Goal: Task Accomplishment & Management: Manage account settings

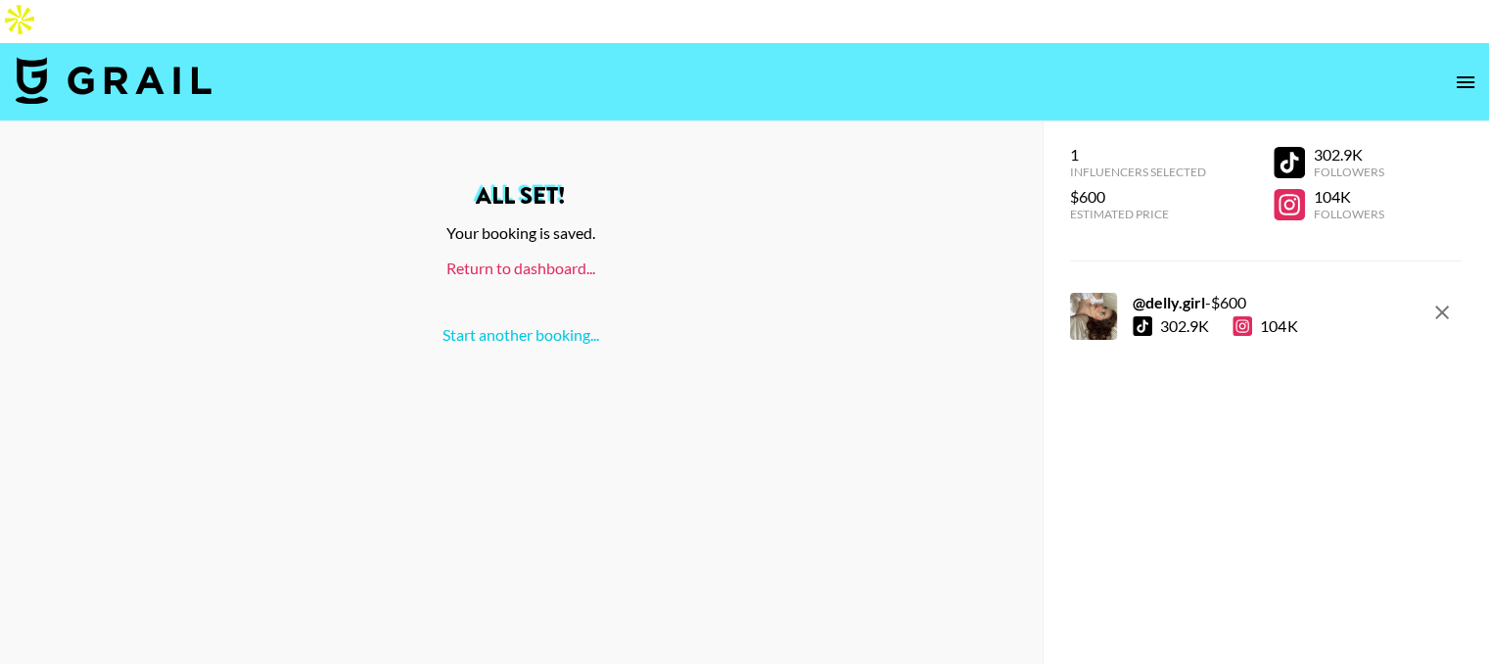
click at [570, 258] on link "Return to dashboard..." at bounding box center [520, 267] width 149 height 19
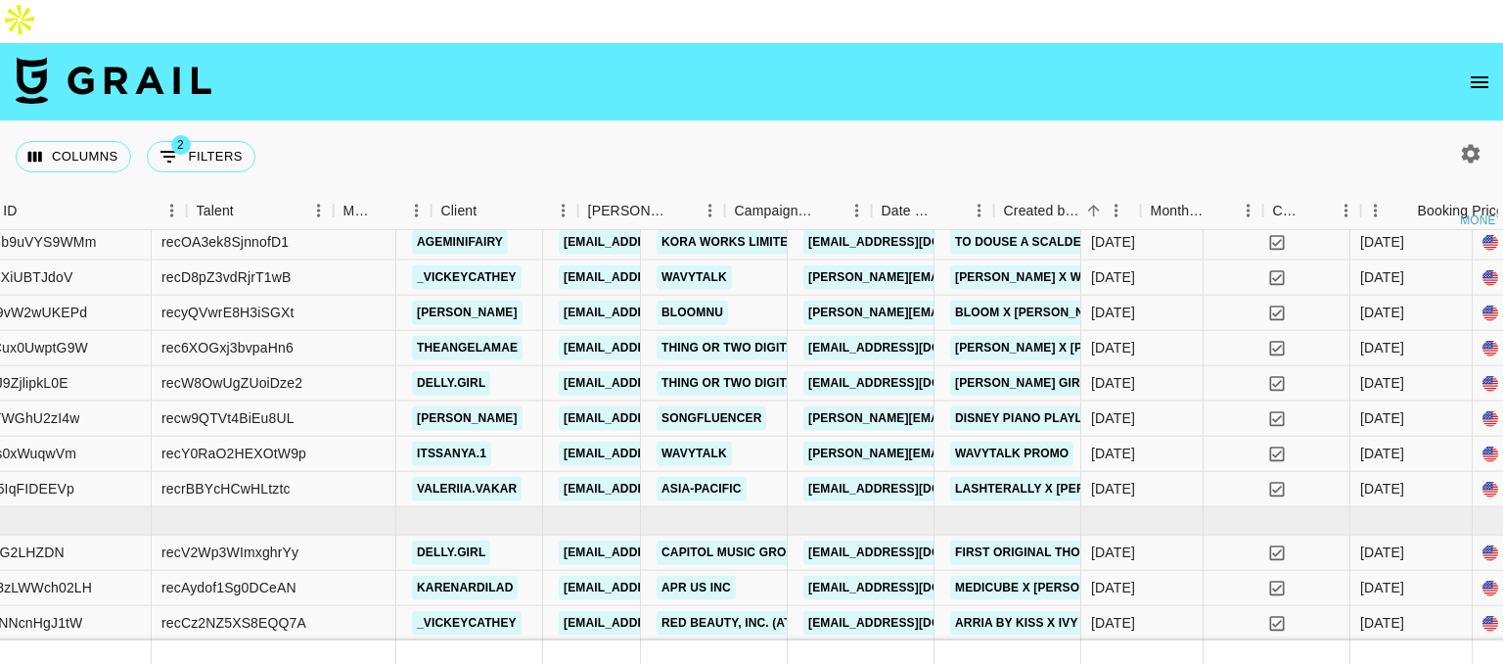
scroll to position [814, 0]
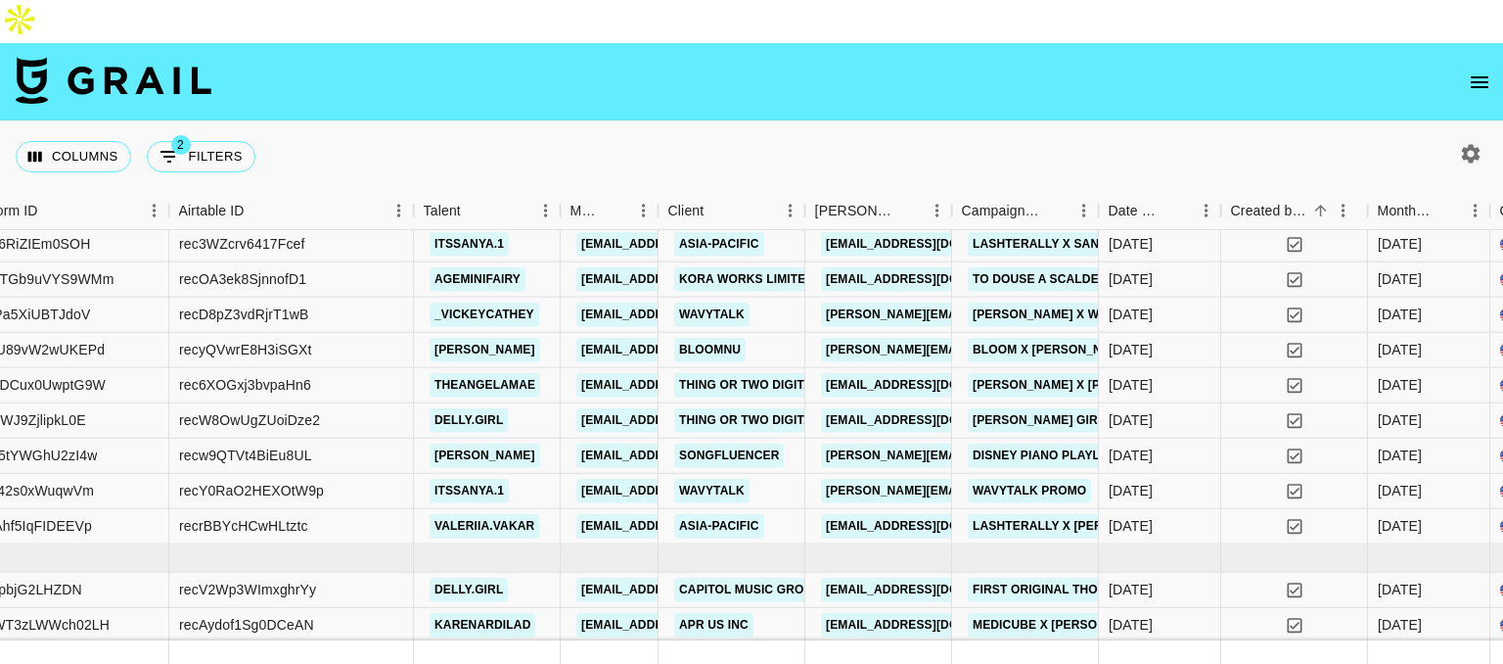
scroll to position [814, 235]
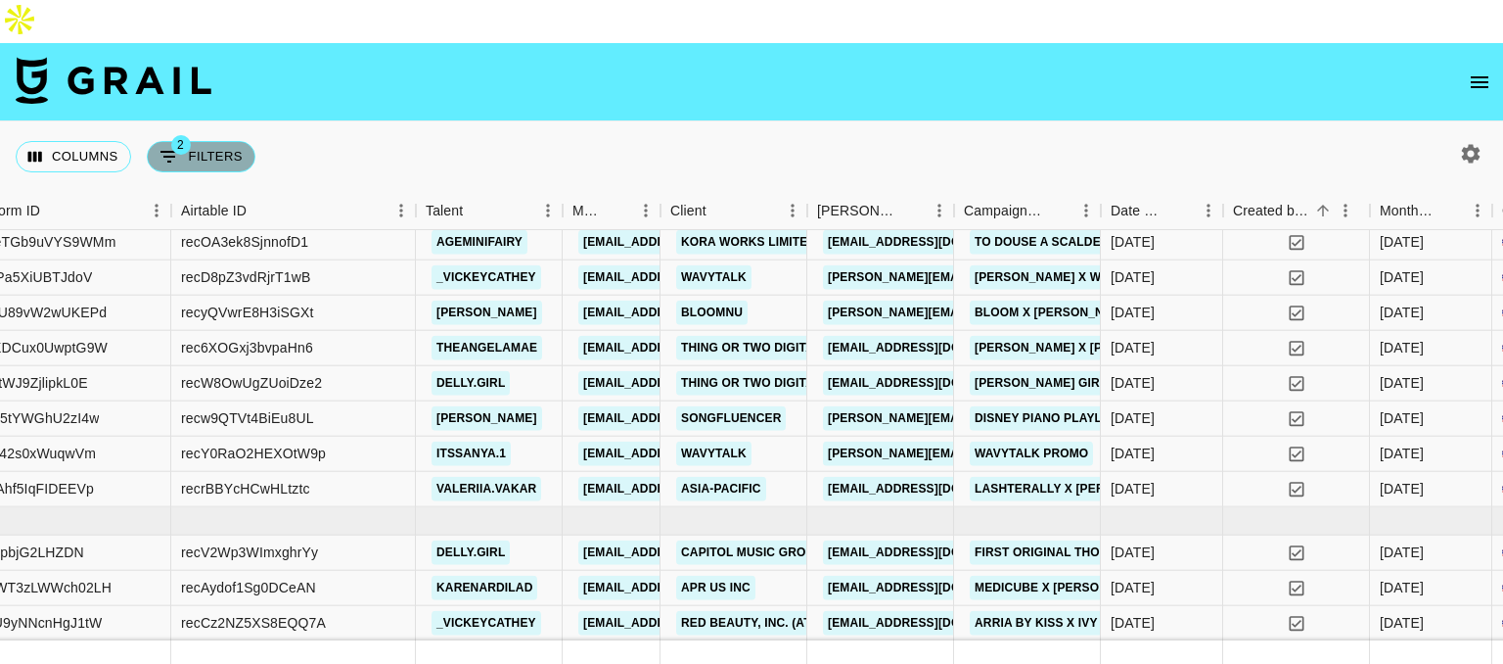
click at [171, 151] on icon "Show filters" at bounding box center [169, 157] width 18 height 12
select select "status"
select select "not"
select select "declined"
select select "status"
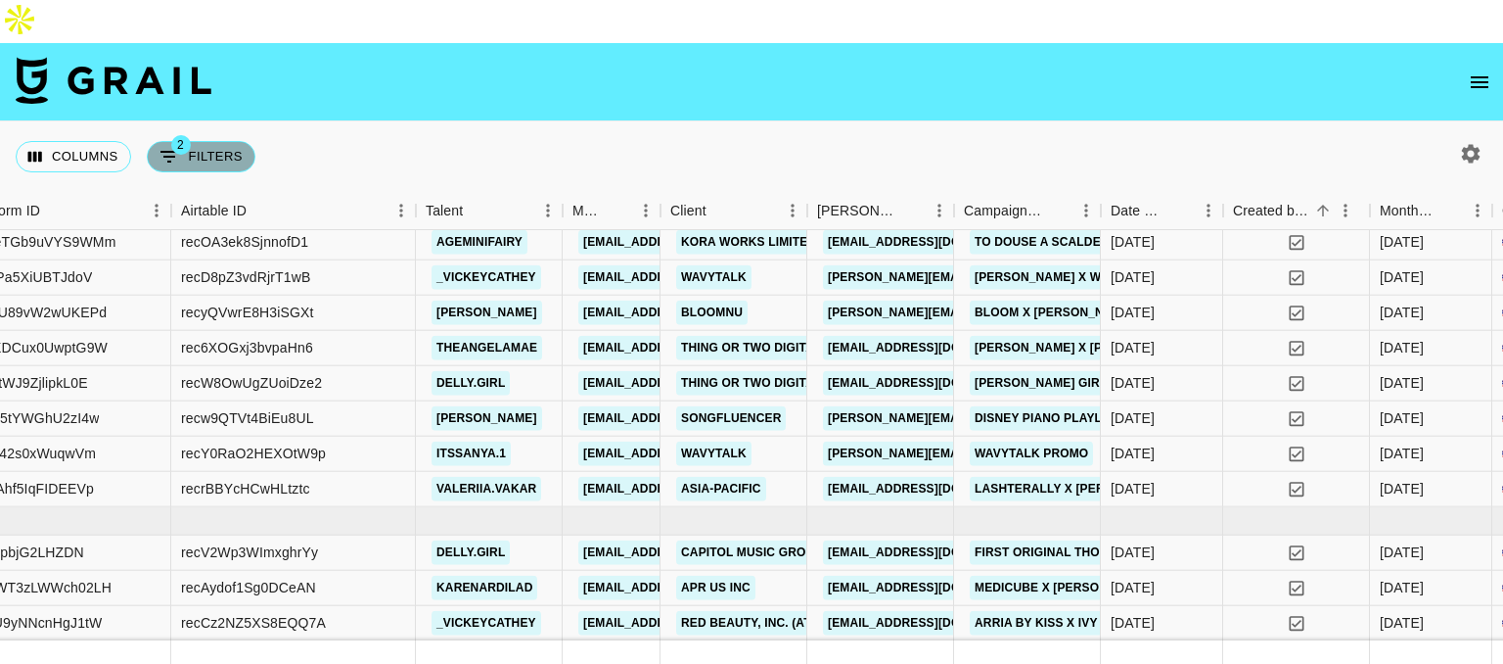
select select "approved"
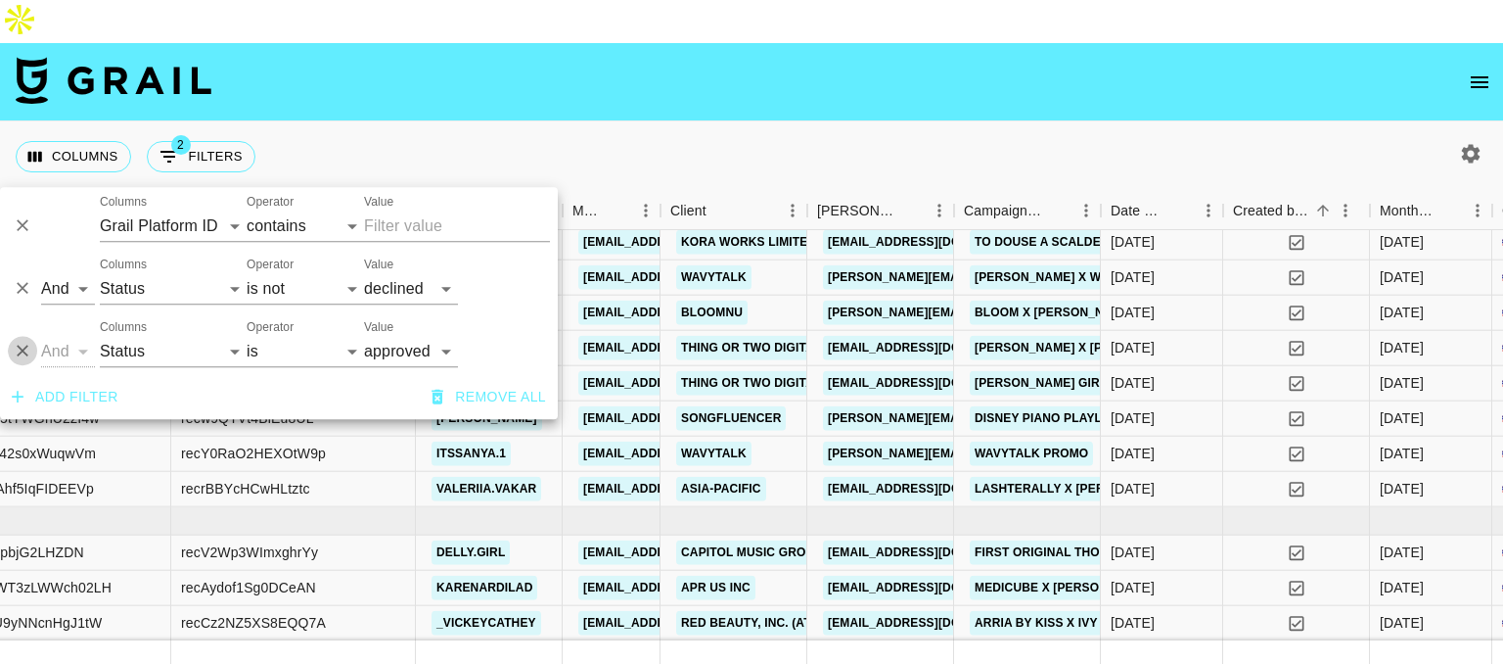
click at [31, 360] on icon "Delete" at bounding box center [23, 352] width 20 height 20
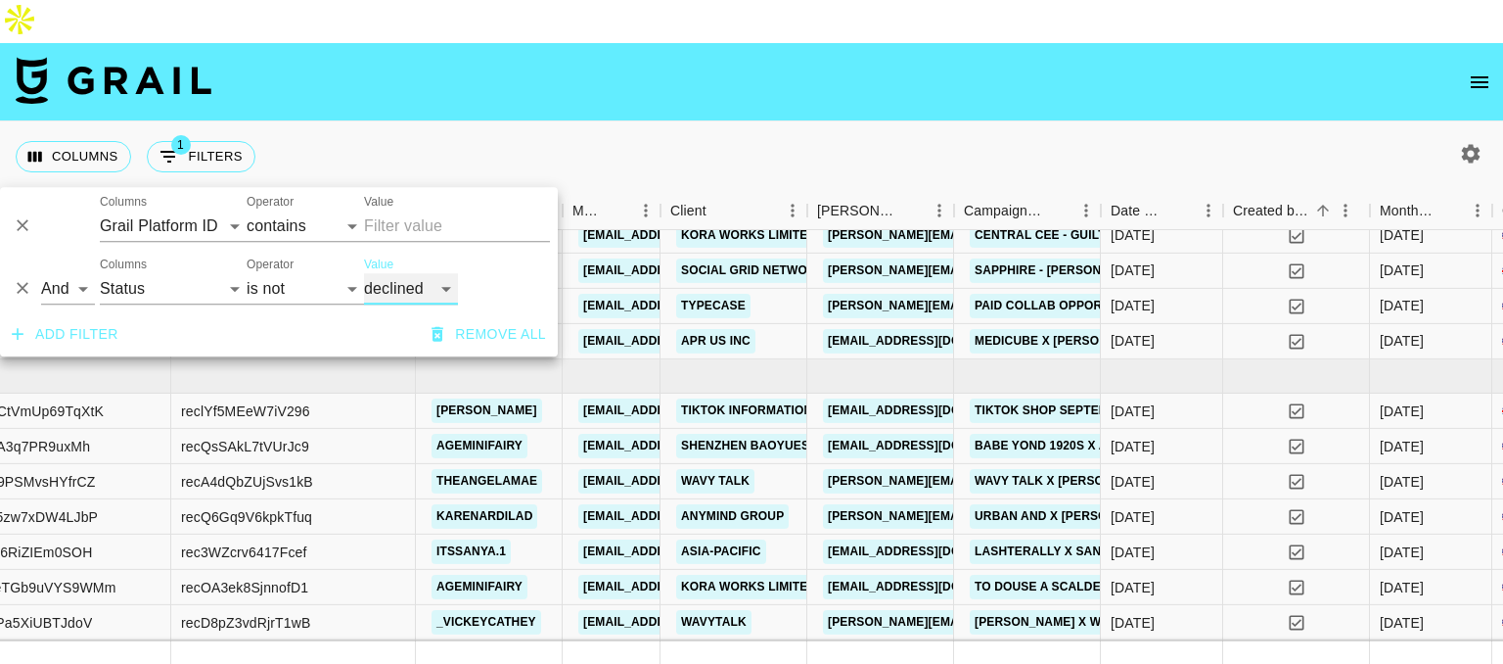
scroll to position [893, 235]
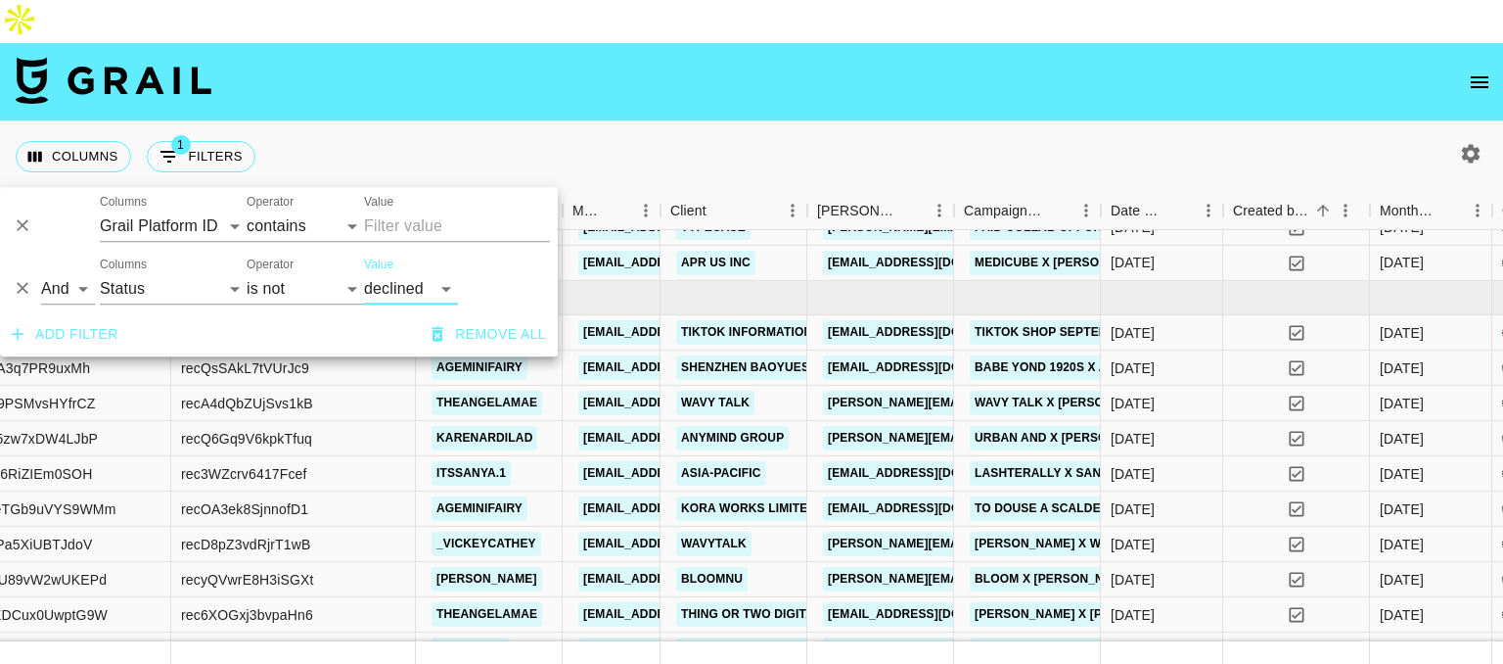
click at [795, 121] on div "Columns 1 Filters + Booking" at bounding box center [751, 156] width 1503 height 70
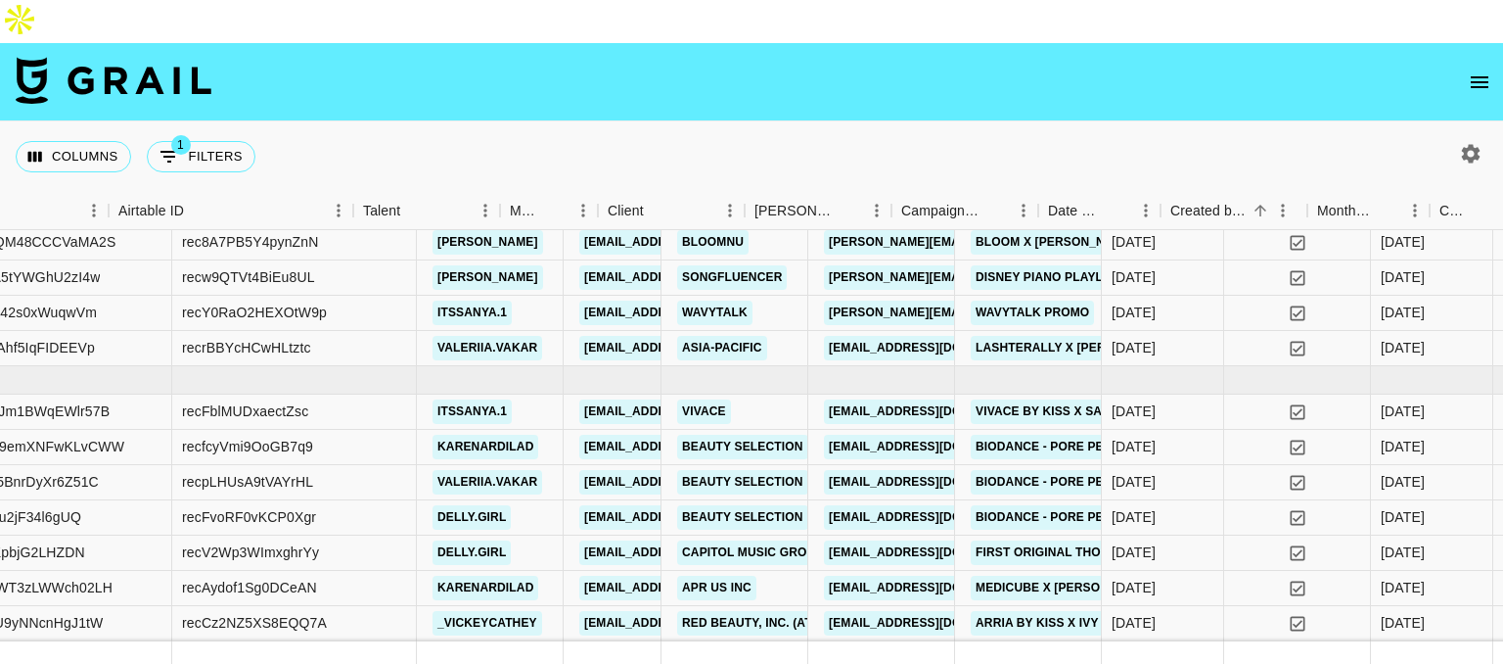
scroll to position [1350, 0]
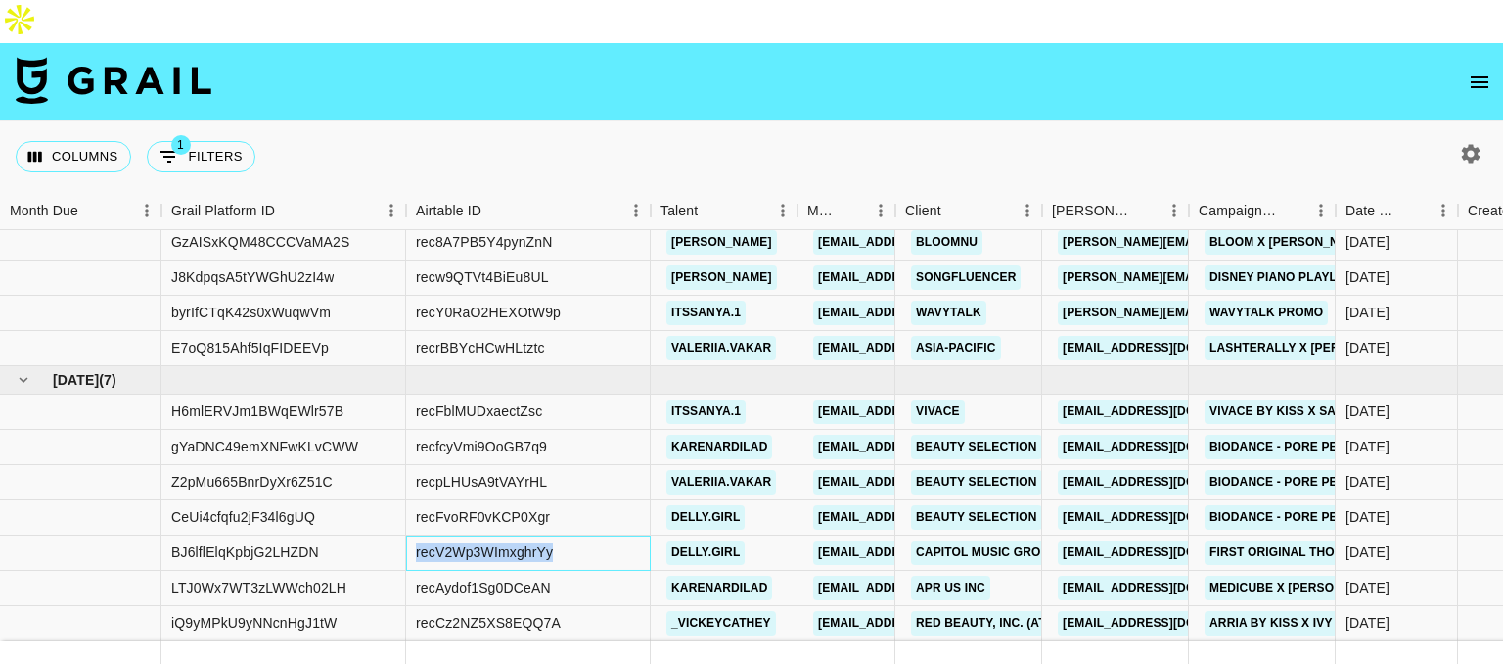
drag, startPoint x: 558, startPoint y: 496, endPoint x: 415, endPoint y: 501, distance: 143.0
click at [415, 535] on div "recV2Wp3WImxghrYy" at bounding box center [528, 552] width 245 height 35
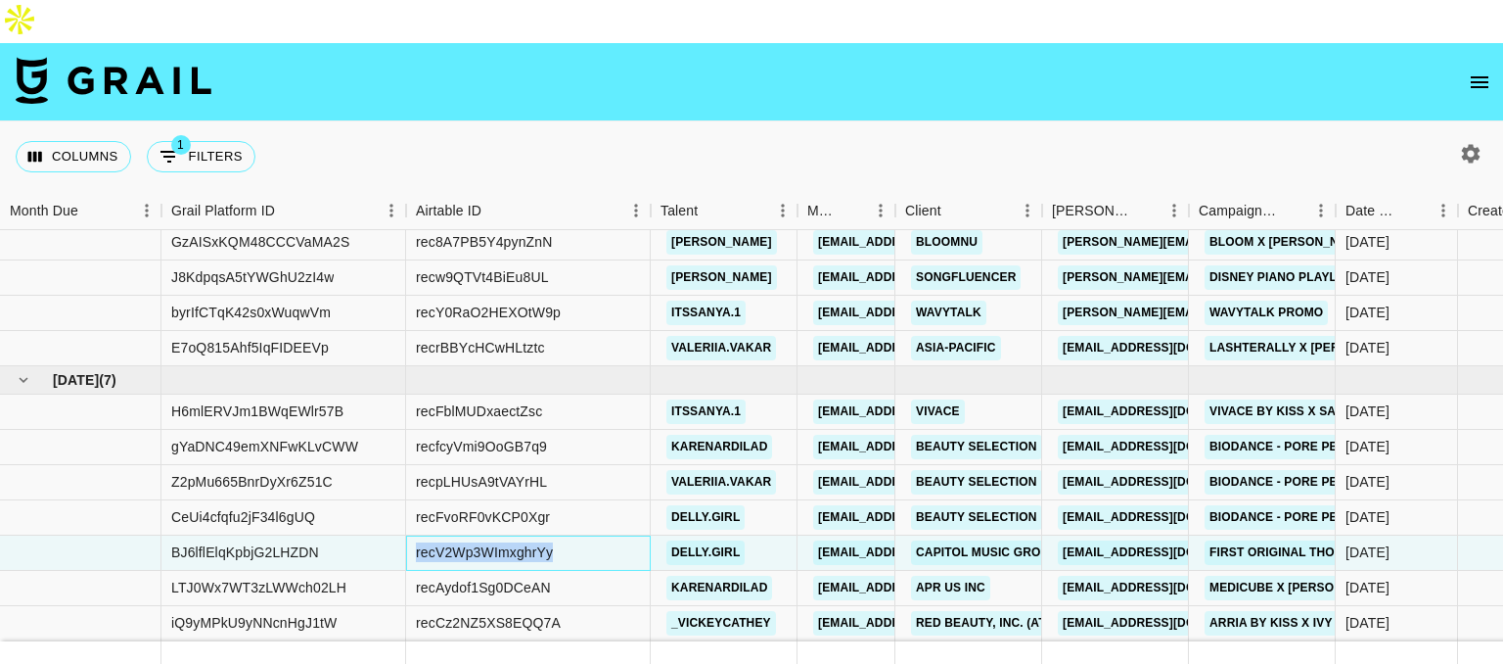
copy div "recV2Wp3WImxghrYy"
click at [612, 535] on div "recV2Wp3WImxghrYy" at bounding box center [528, 552] width 245 height 35
drag, startPoint x: 559, startPoint y: 495, endPoint x: 409, endPoint y: 489, distance: 149.8
click at [409, 535] on div "recV2Wp3WImxghrYy" at bounding box center [528, 552] width 245 height 35
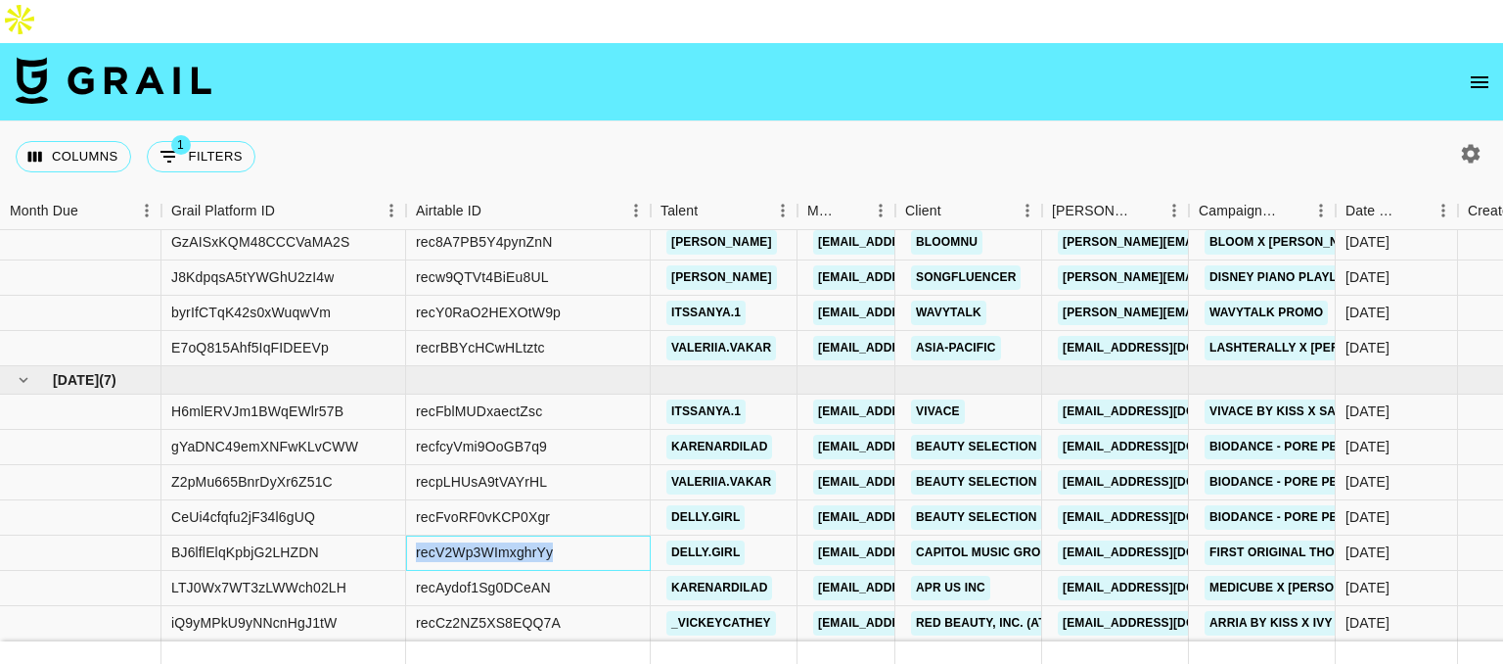
copy div "recV2Wp3WImxghrYy"
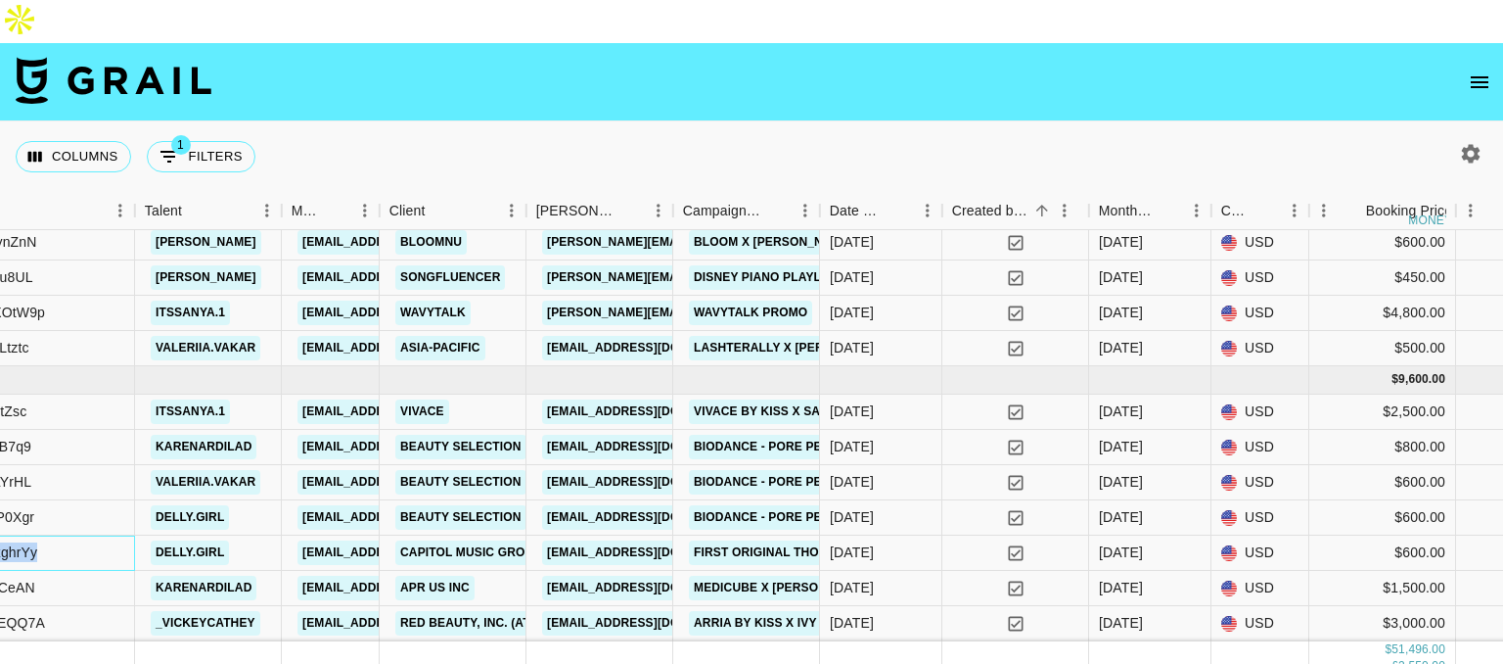
scroll to position [1350, 517]
click at [826, 571] on div "[DATE]" at bounding box center [880, 588] width 122 height 35
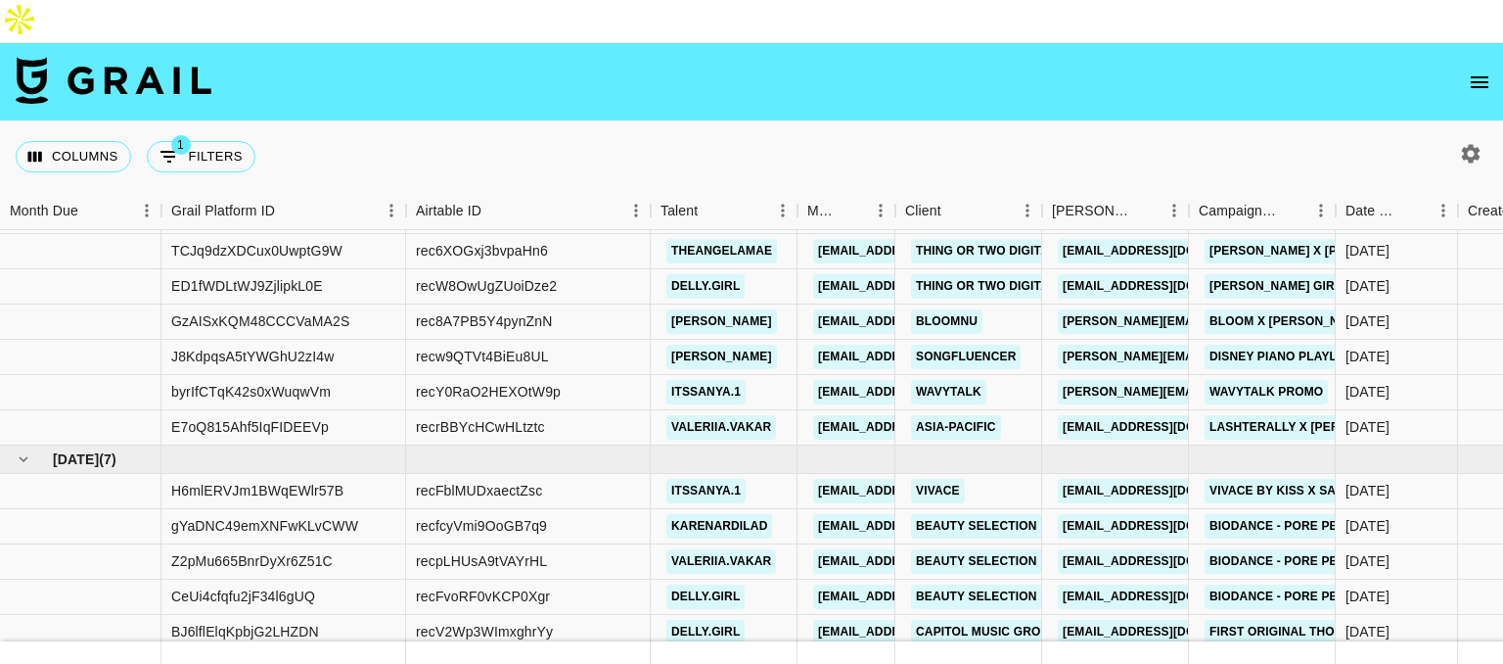
scroll to position [1256, 0]
click at [216, 141] on button "1 Filters" at bounding box center [201, 156] width 109 height 31
select select "status"
select select "not"
select select "declined"
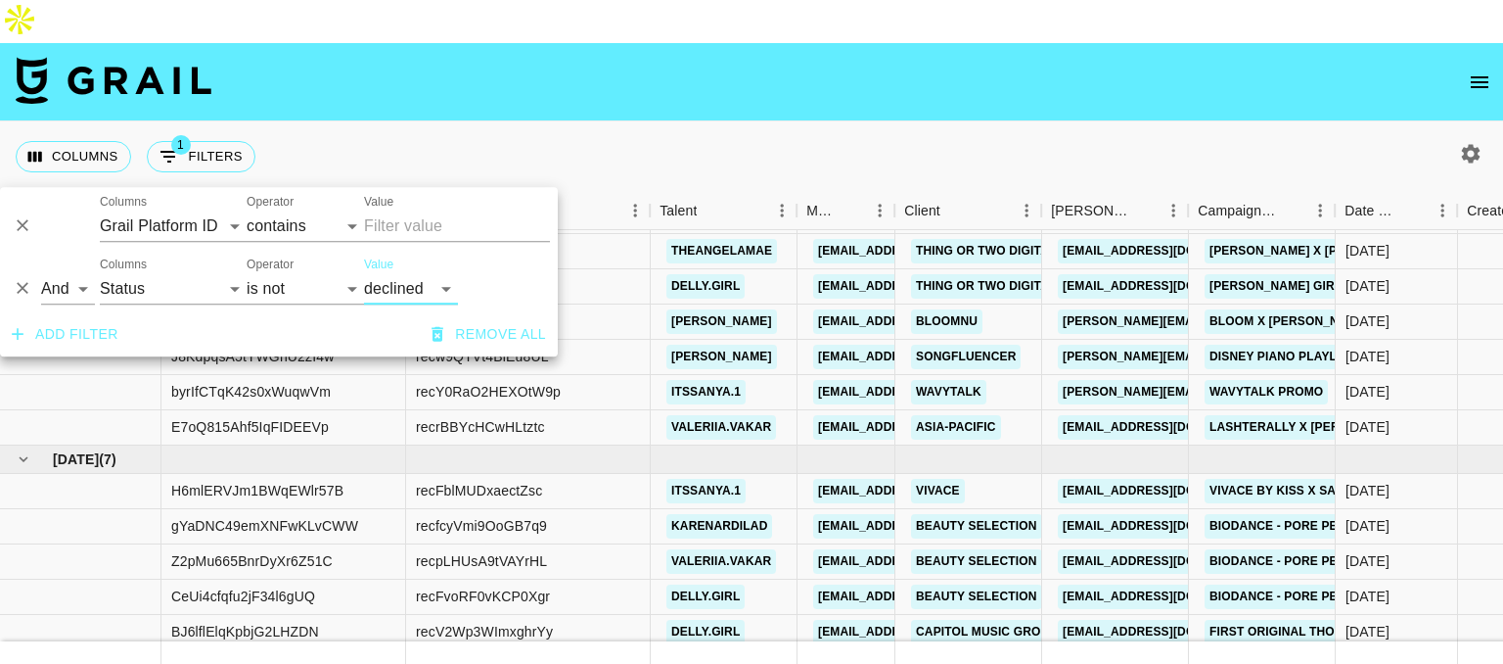
click at [105, 332] on button "Add filter" at bounding box center [65, 334] width 122 height 36
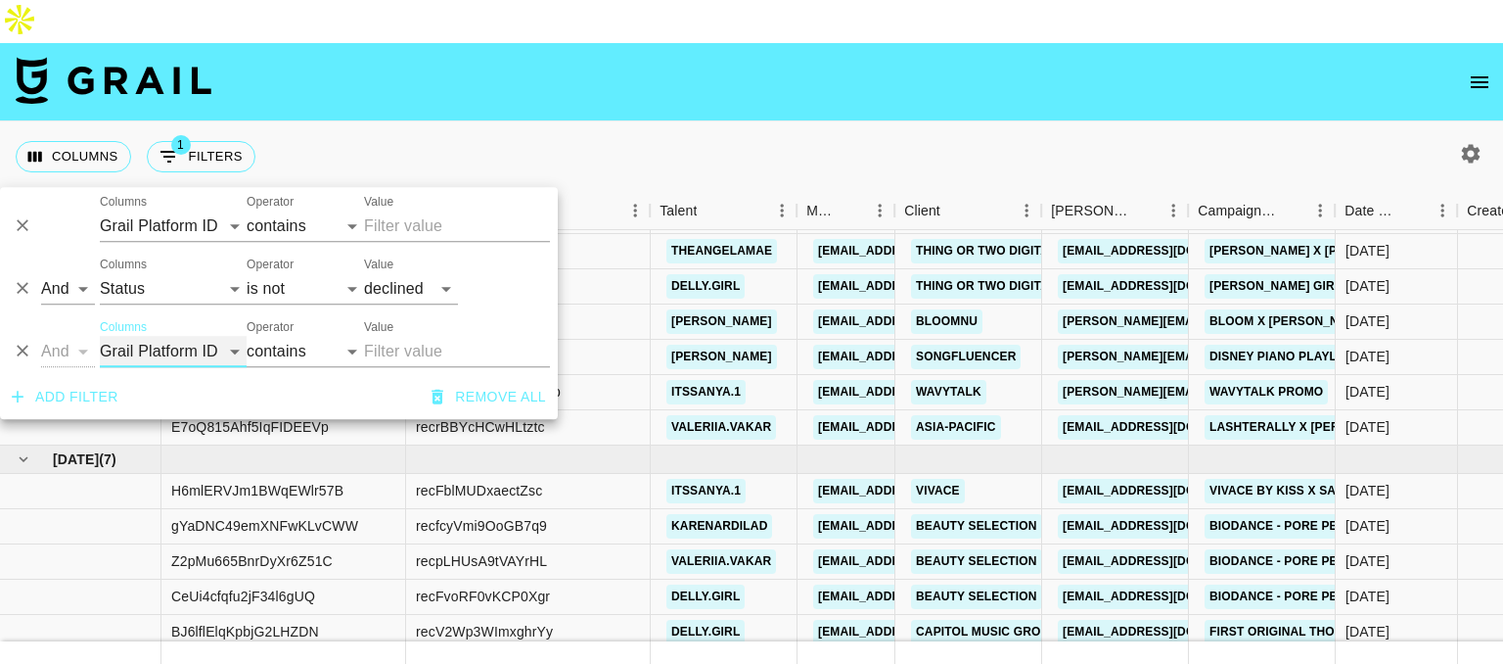
click at [190, 351] on select "Grail Platform ID Airtable ID Talent Manager Client Booker Campaign (Type) Date…" at bounding box center [173, 351] width 147 height 31
select select "status"
click at [100, 336] on select "Grail Platform ID Airtable ID Talent Manager Client Booker Campaign (Type) Date…" at bounding box center [173, 351] width 147 height 31
click at [325, 350] on select "is is not is any of is not any of" at bounding box center [305, 351] width 117 height 31
select select "not"
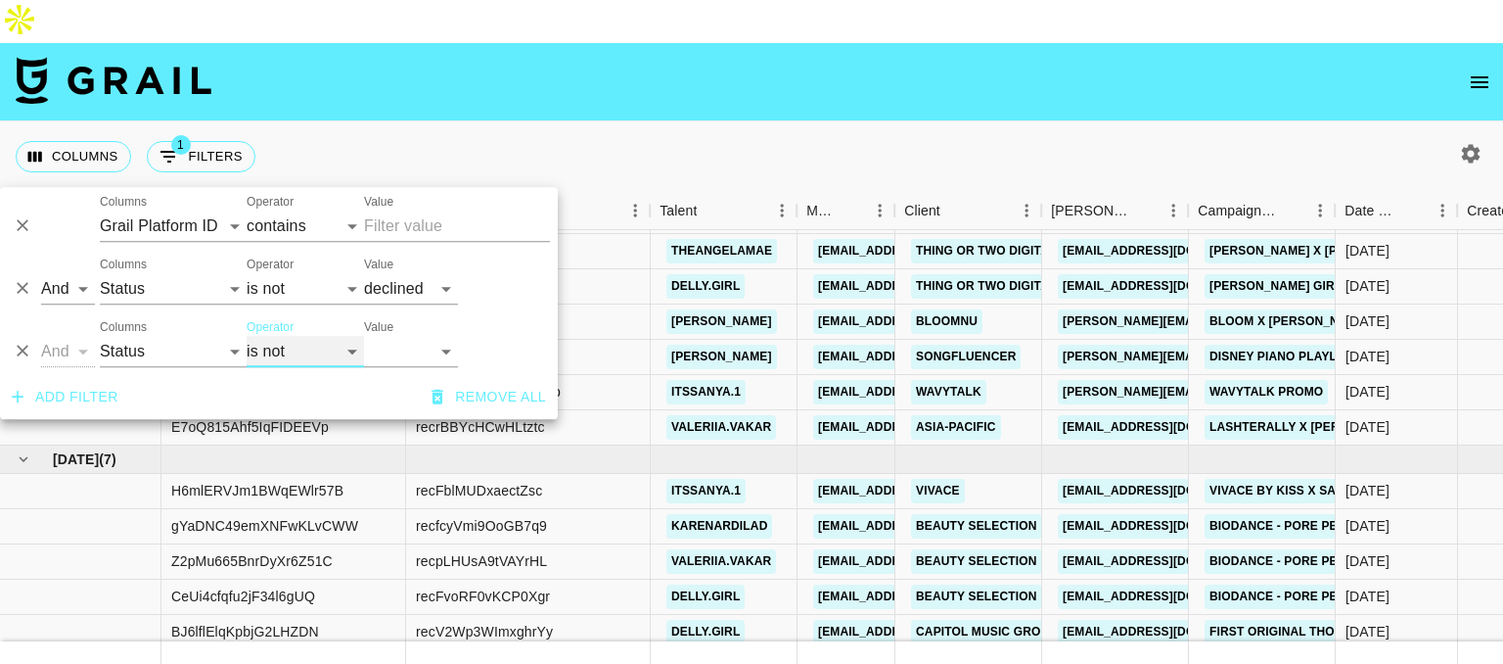
click at [247, 336] on select "is is not is any of is not any of" at bounding box center [305, 351] width 117 height 31
click at [429, 345] on select "confirmed declined draft posted approved cancelled badDebt" at bounding box center [411, 351] width 94 height 31
select select "cancelled"
click at [364, 336] on select "confirmed declined draft posted approved cancelled badDebt" at bounding box center [411, 351] width 94 height 31
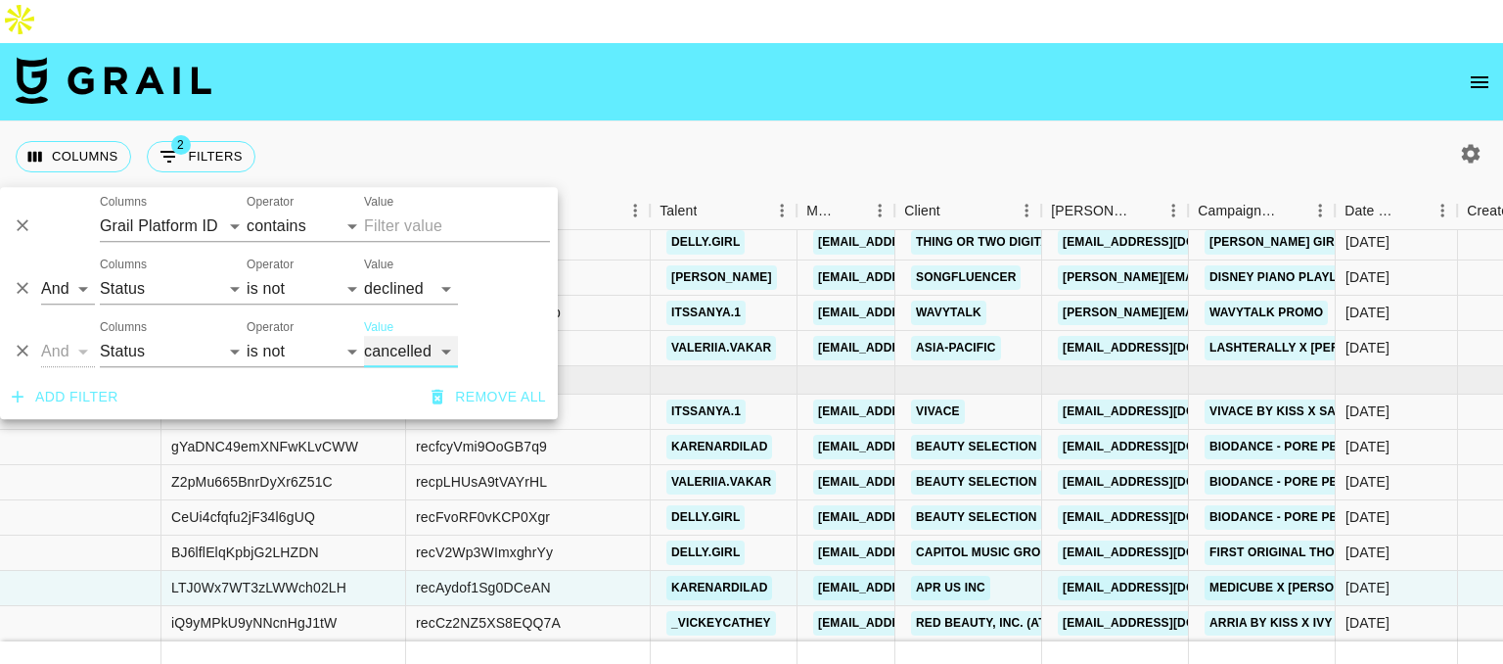
scroll to position [939, 0]
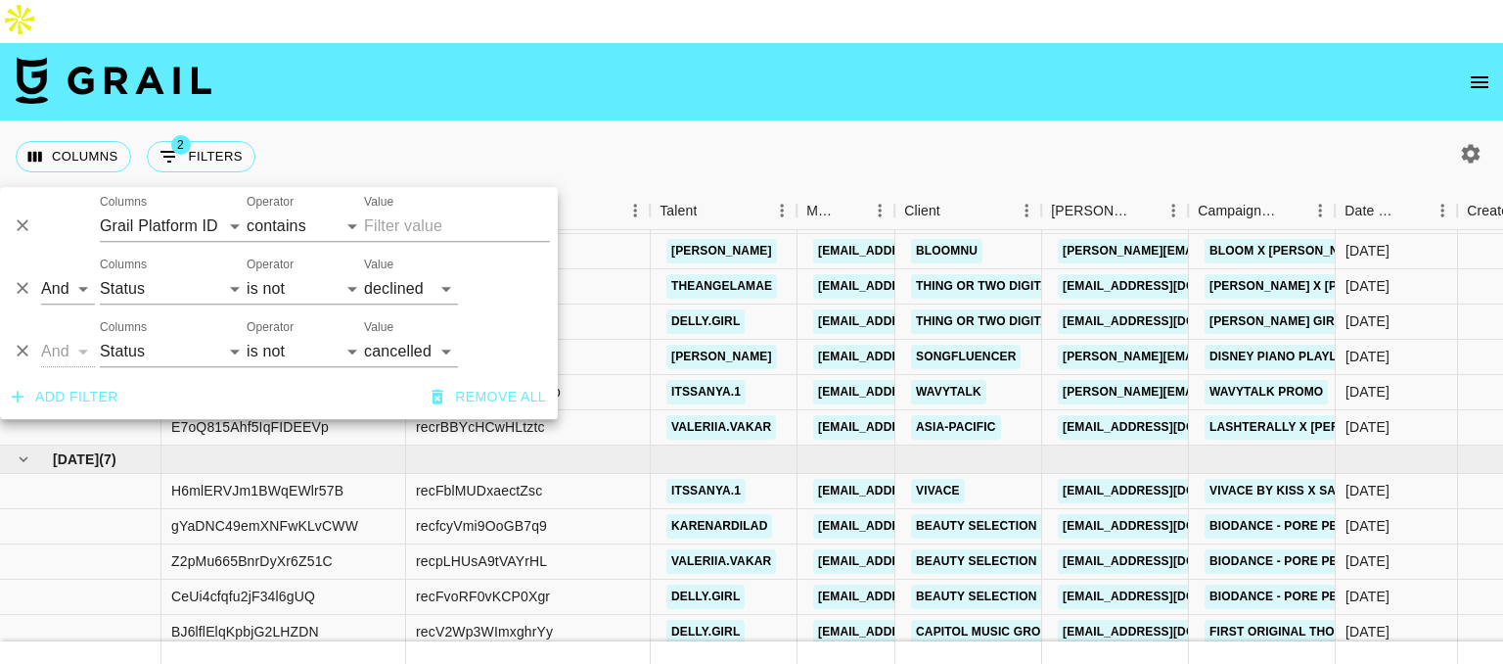
click at [806, 62] on nav at bounding box center [751, 82] width 1503 height 78
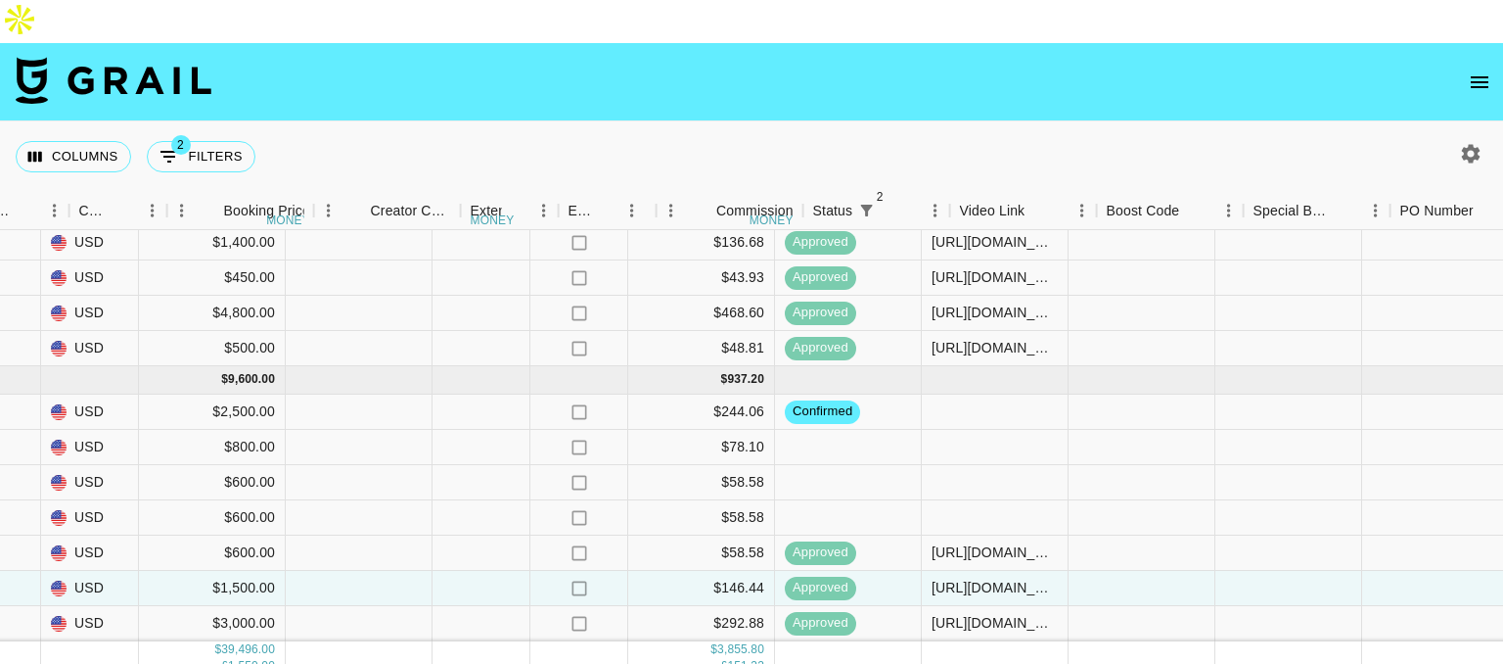
scroll to position [1032, 1707]
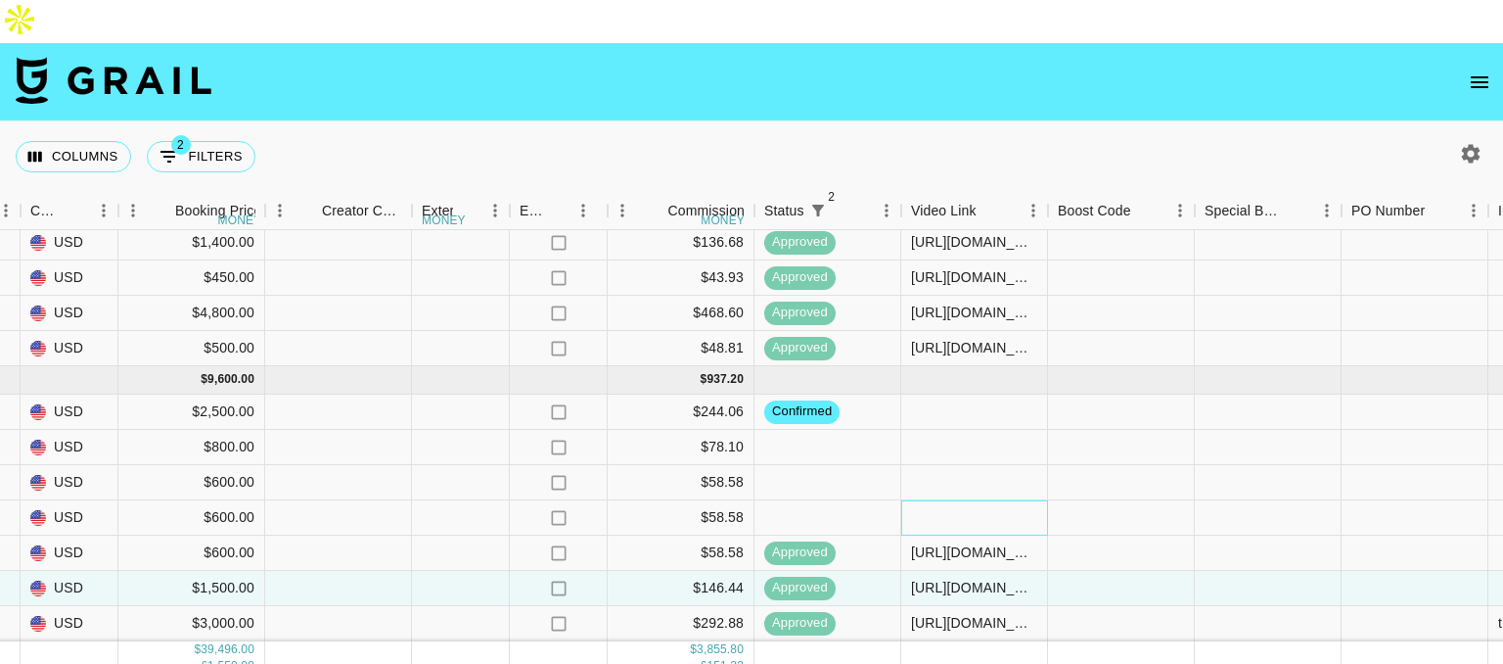
click at [938, 500] on div at bounding box center [974, 517] width 147 height 35
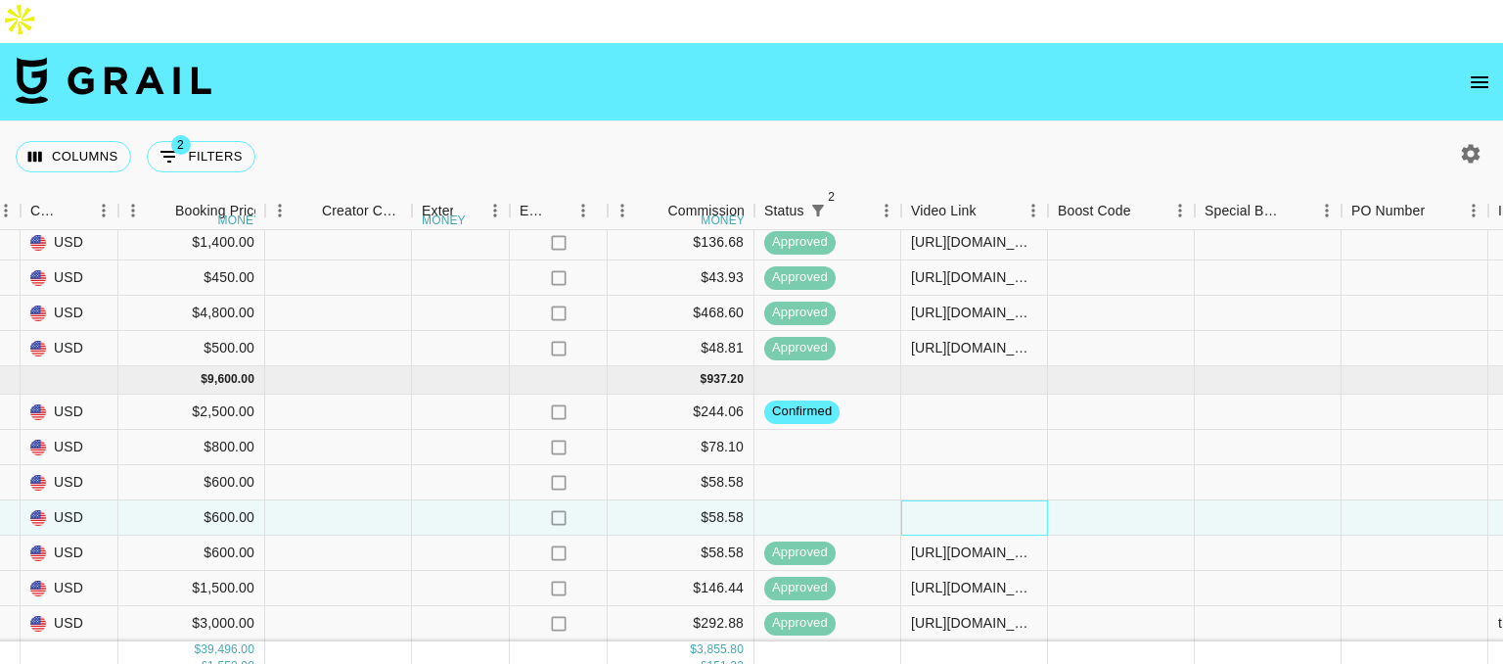
click at [938, 500] on div at bounding box center [974, 517] width 147 height 35
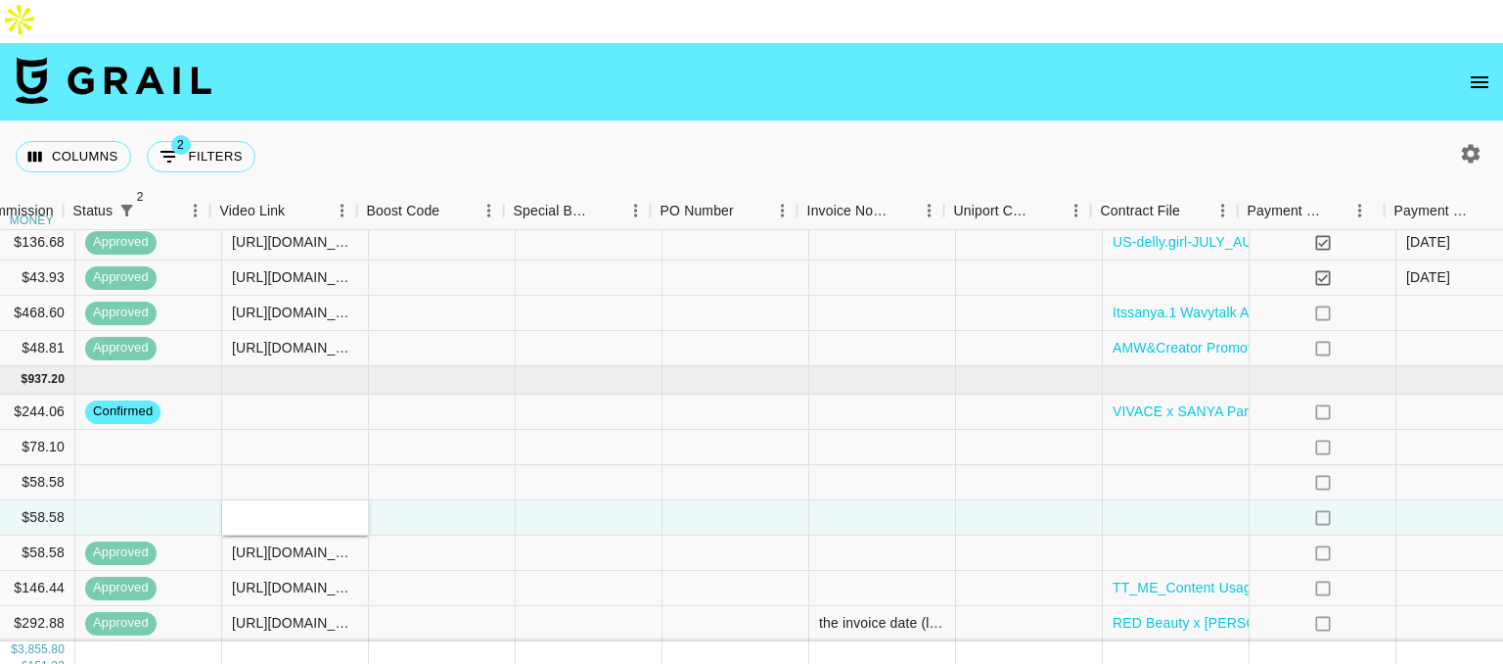
scroll to position [1032, 2398]
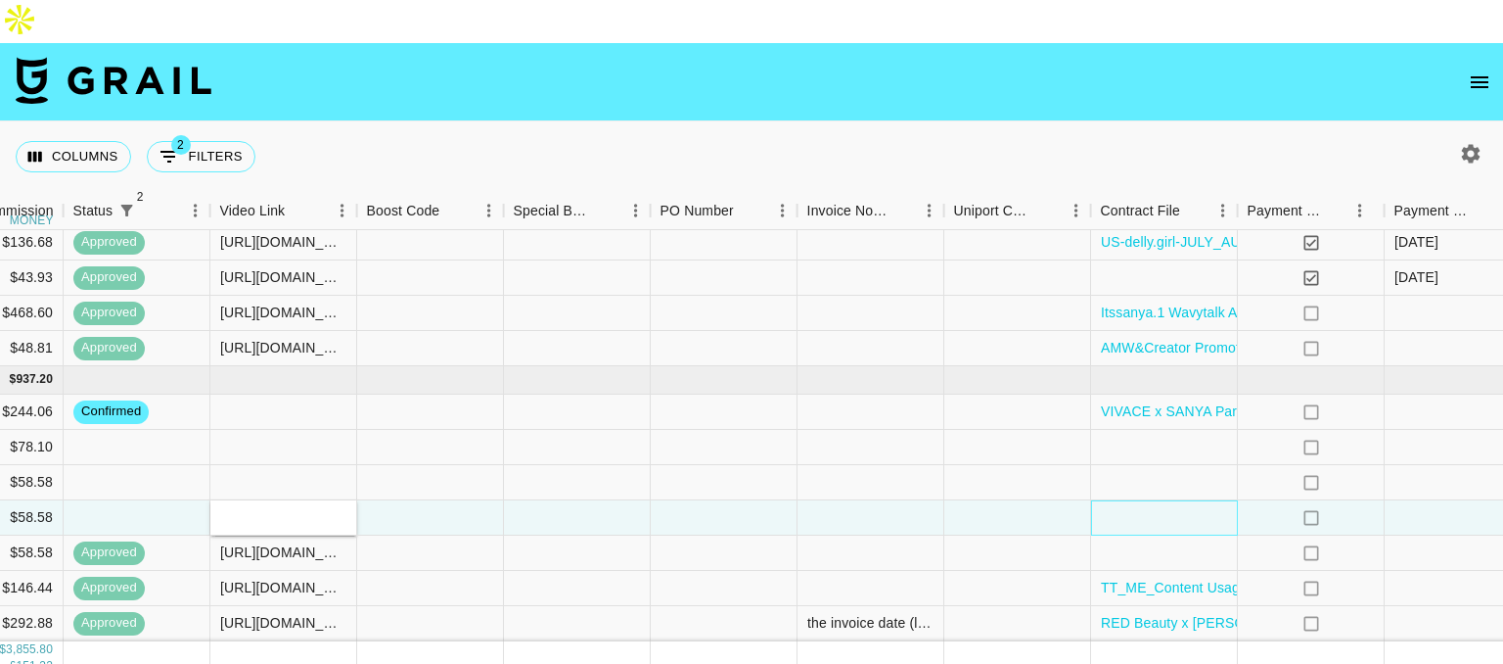
click at [1154, 500] on div at bounding box center [1164, 517] width 147 height 35
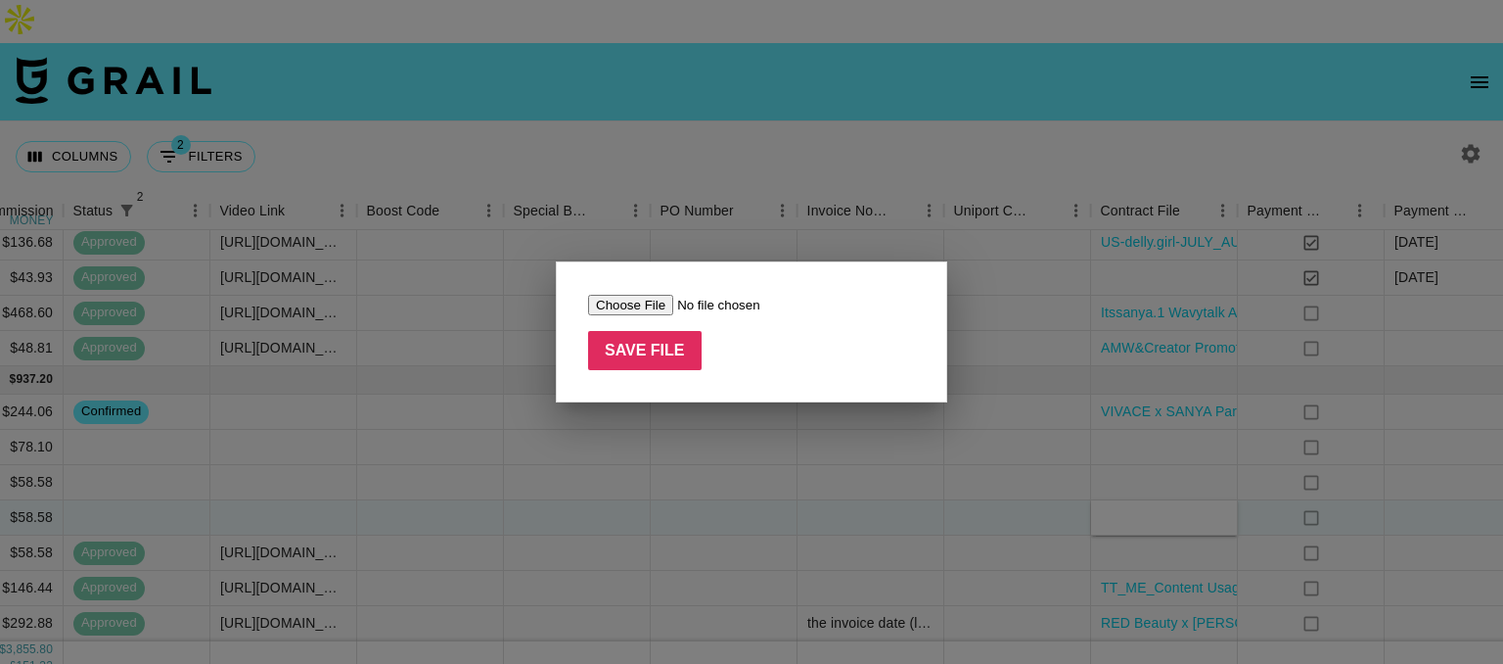
click at [626, 299] on input "file" at bounding box center [712, 305] width 248 height 21
type input "C:\fakepath\Paid Contents Agreement_Alanis(25.08).pdf"
click at [642, 347] on input "Save File" at bounding box center [645, 350] width 114 height 39
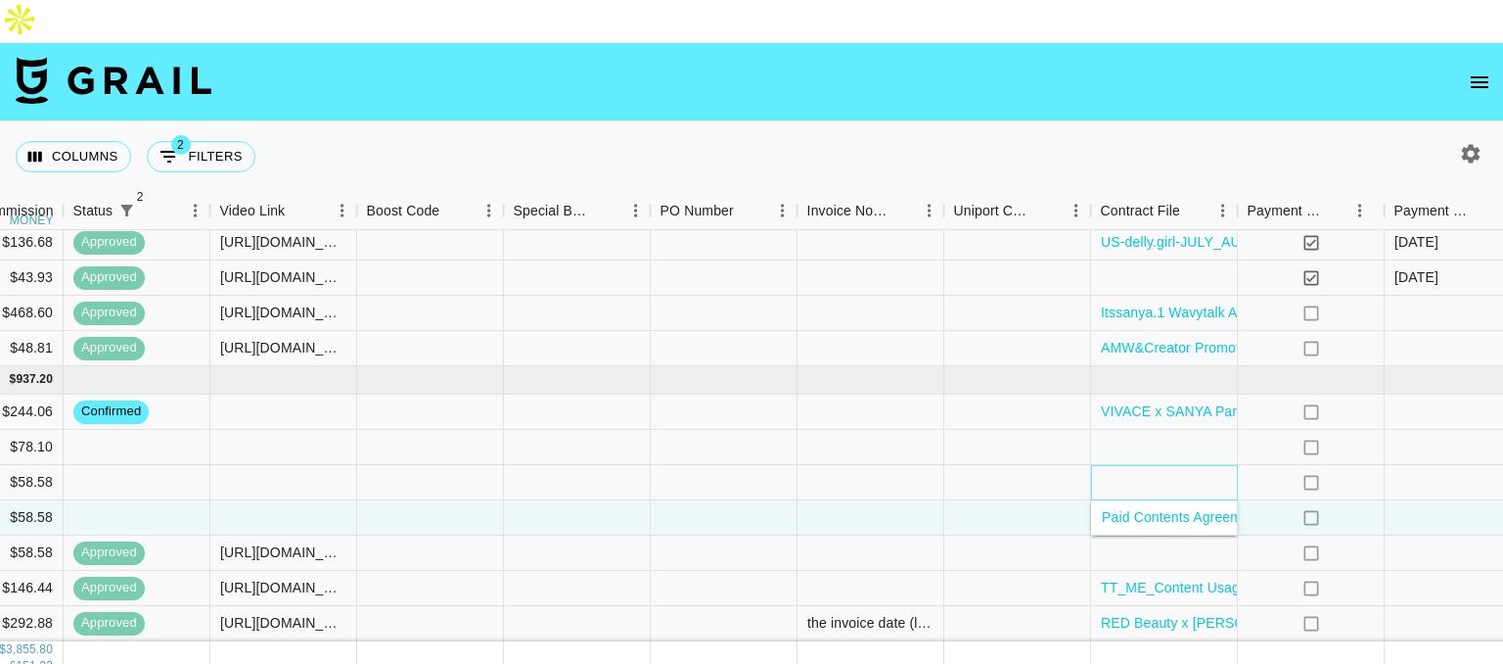
click at [1146, 465] on div at bounding box center [1164, 482] width 147 height 35
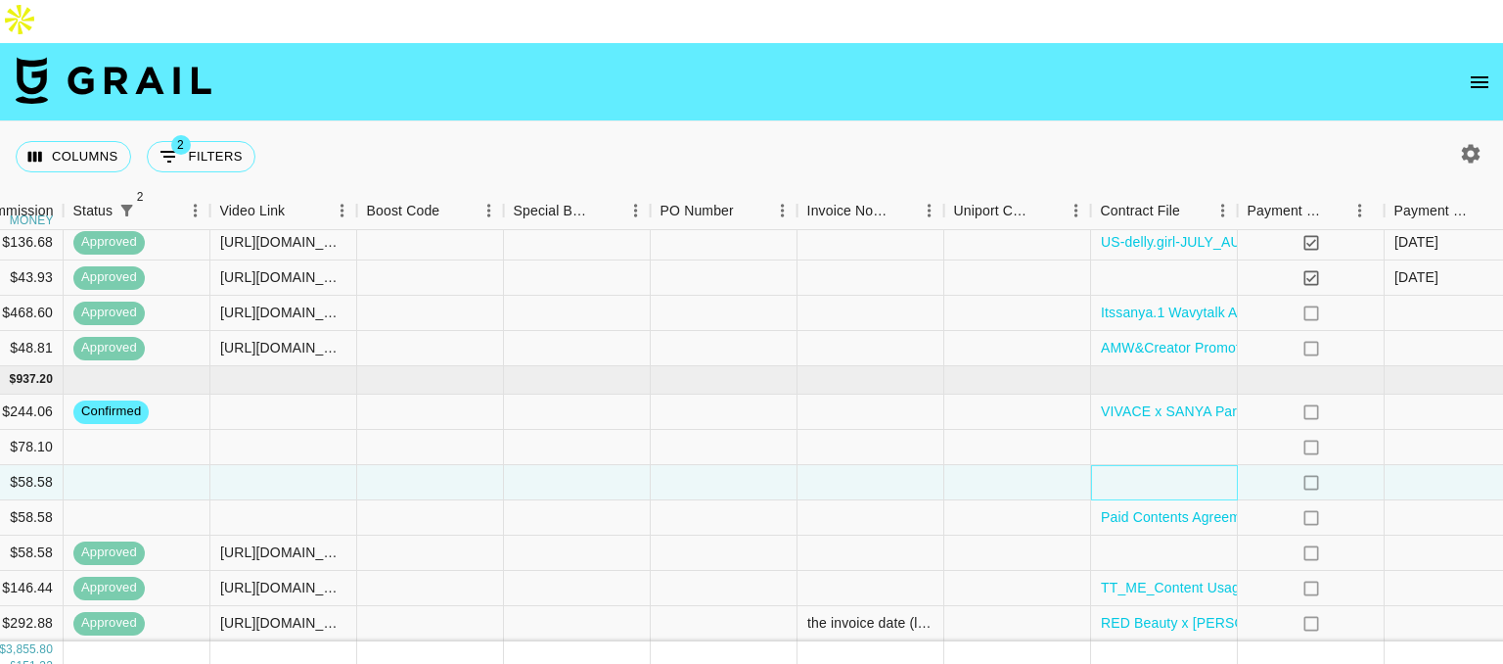
click at [1146, 465] on div at bounding box center [1164, 482] width 147 height 35
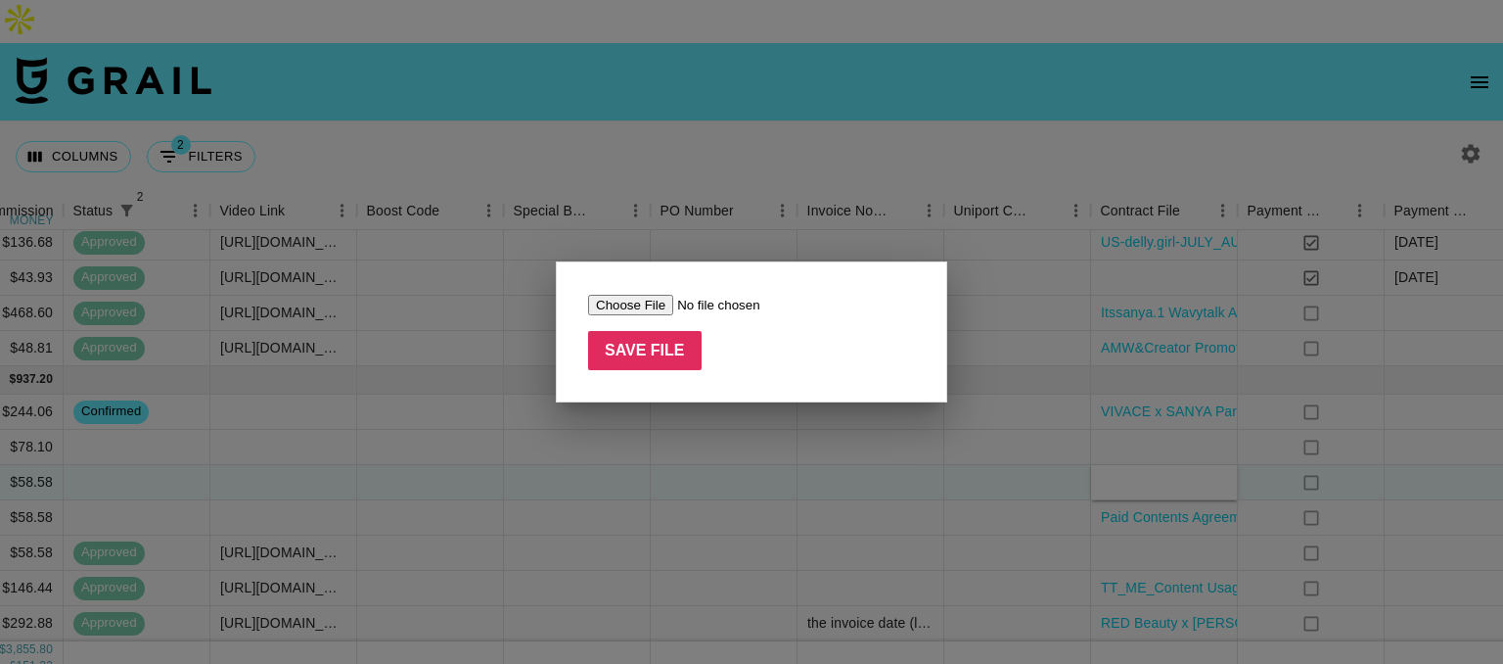
click at [653, 301] on input "file" at bounding box center [712, 305] width 248 height 21
type input "C:\fakepath\Paid Contents Agreement_vakarvaleriia(25.08).pdf"
click at [645, 352] on input "Save File" at bounding box center [645, 350] width 114 height 39
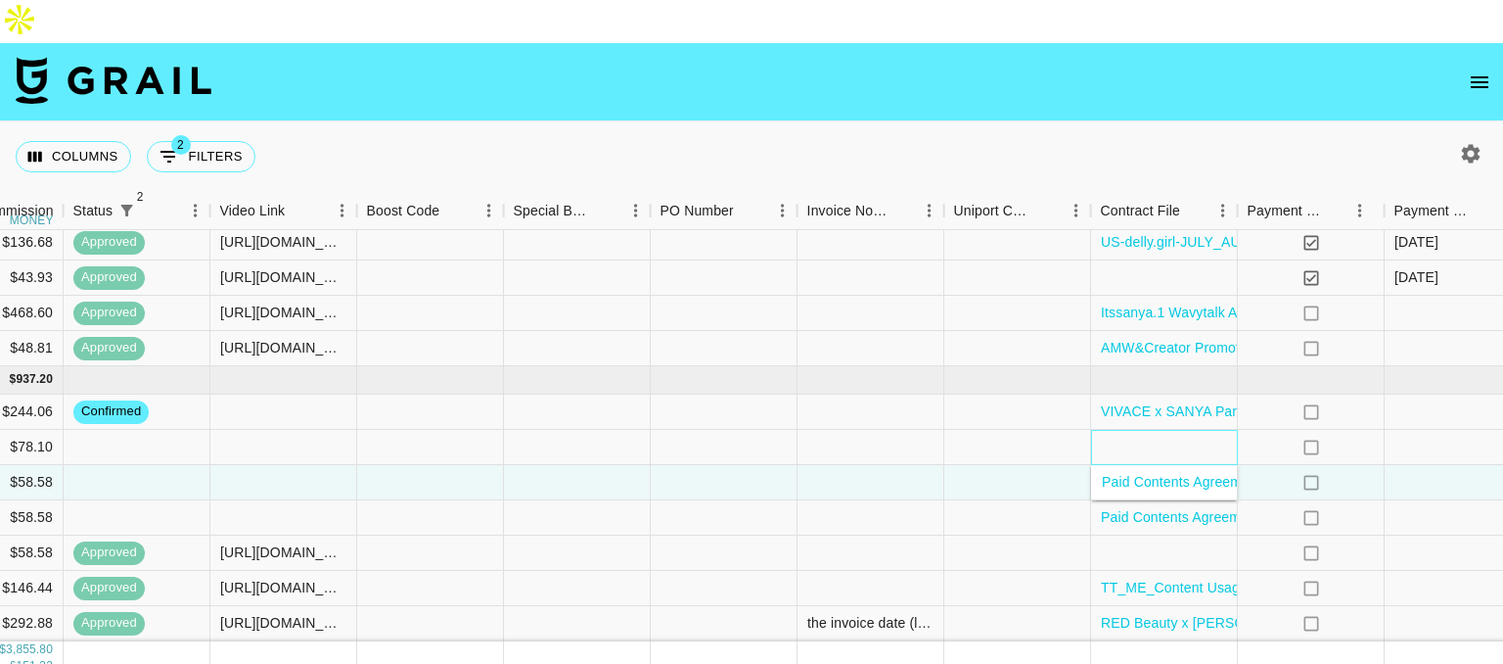
click at [1178, 430] on div at bounding box center [1164, 447] width 147 height 35
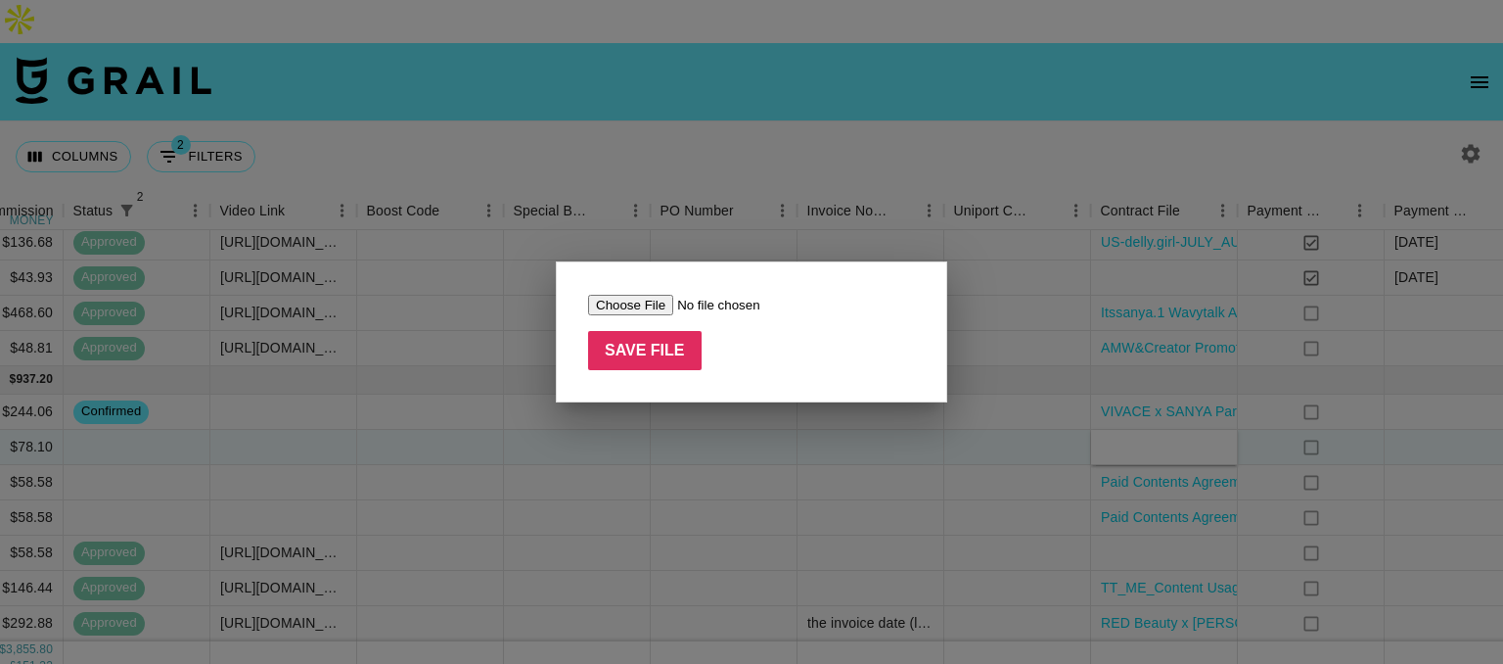
click at [599, 307] on input "file" at bounding box center [712, 305] width 248 height 21
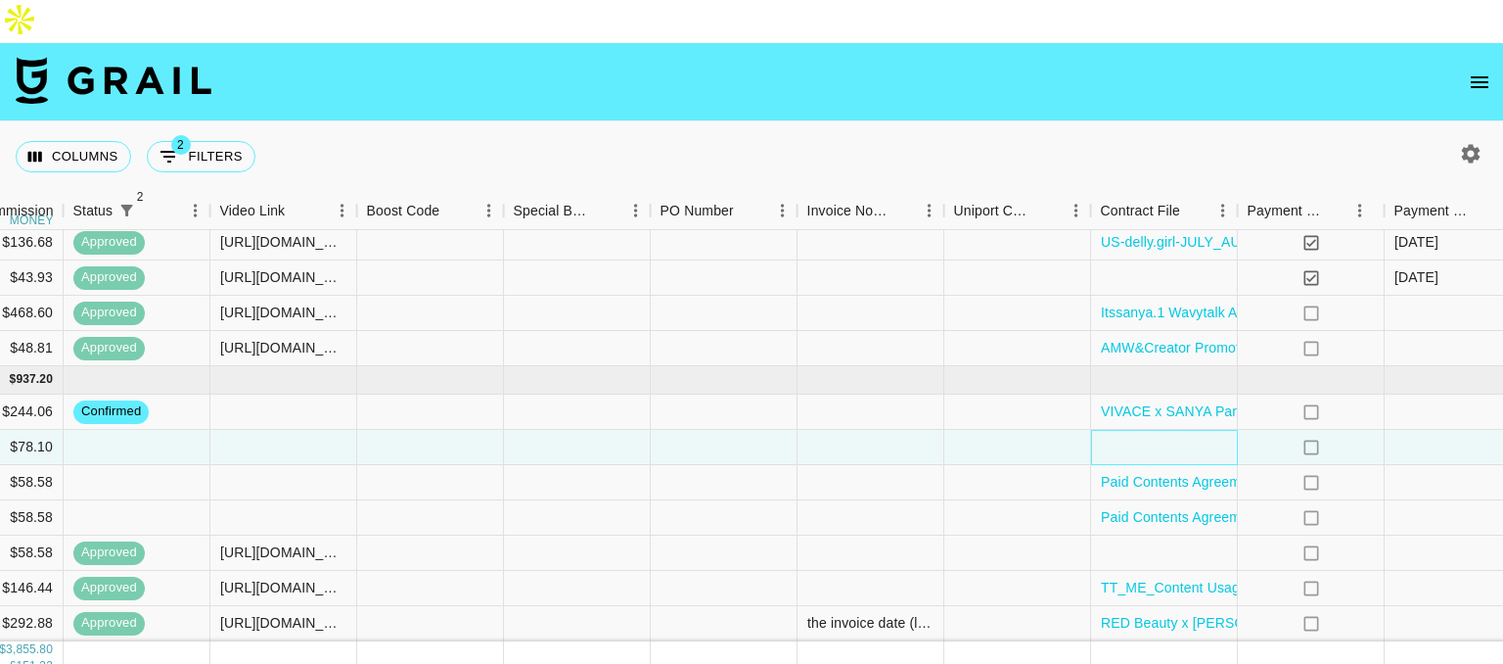
click at [1163, 430] on div at bounding box center [1164, 447] width 147 height 35
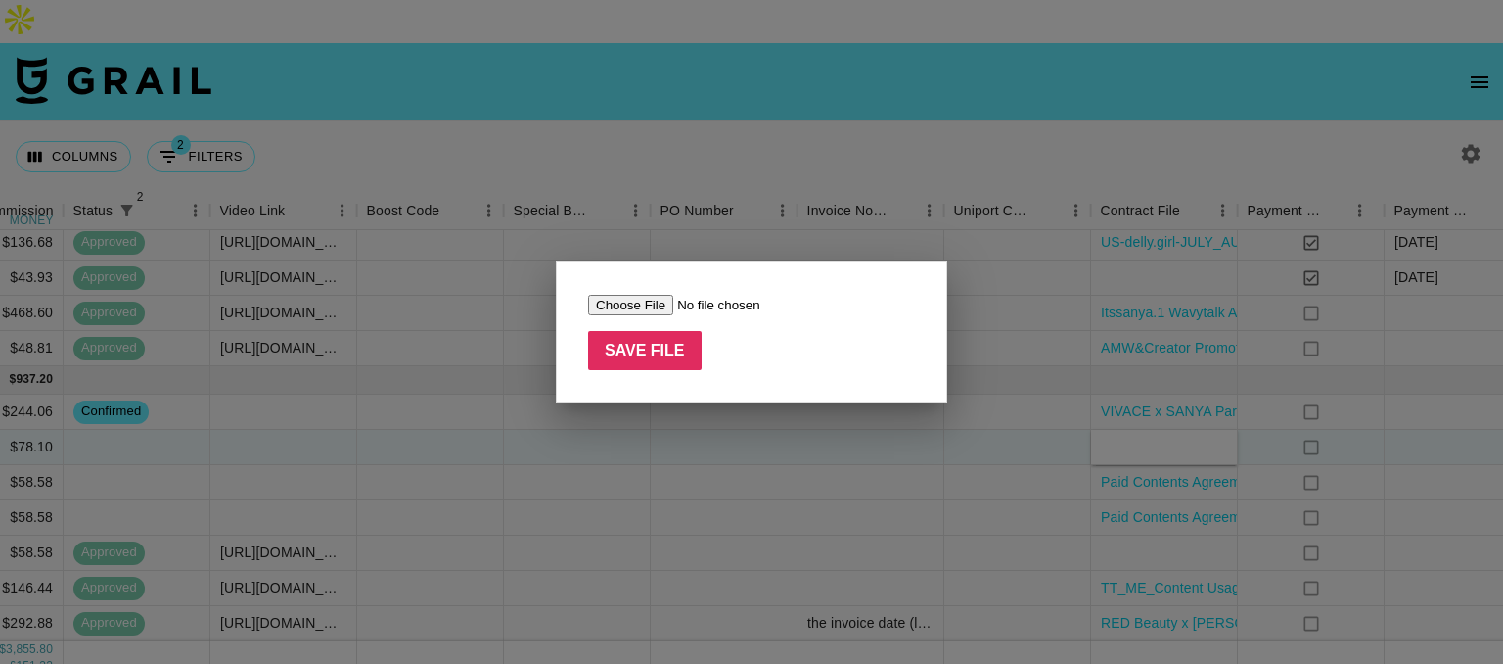
click at [636, 306] on input "file" at bounding box center [712, 305] width 248 height 21
type input "C:\fakepath\Paid Contents Agreement_Karen(25.08).pdf"
click at [676, 348] on input "Save File" at bounding box center [645, 350] width 114 height 39
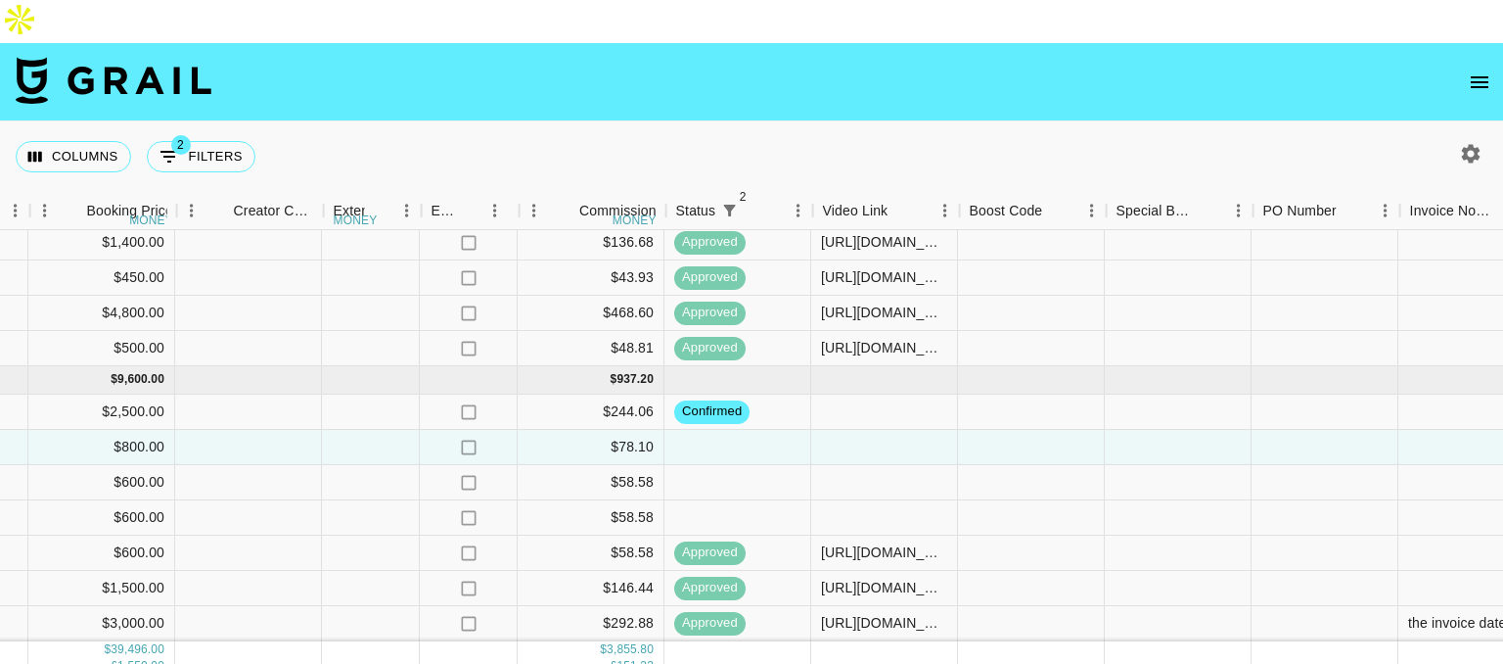
scroll to position [1032, 1799]
click at [841, 465] on div at bounding box center [882, 482] width 147 height 35
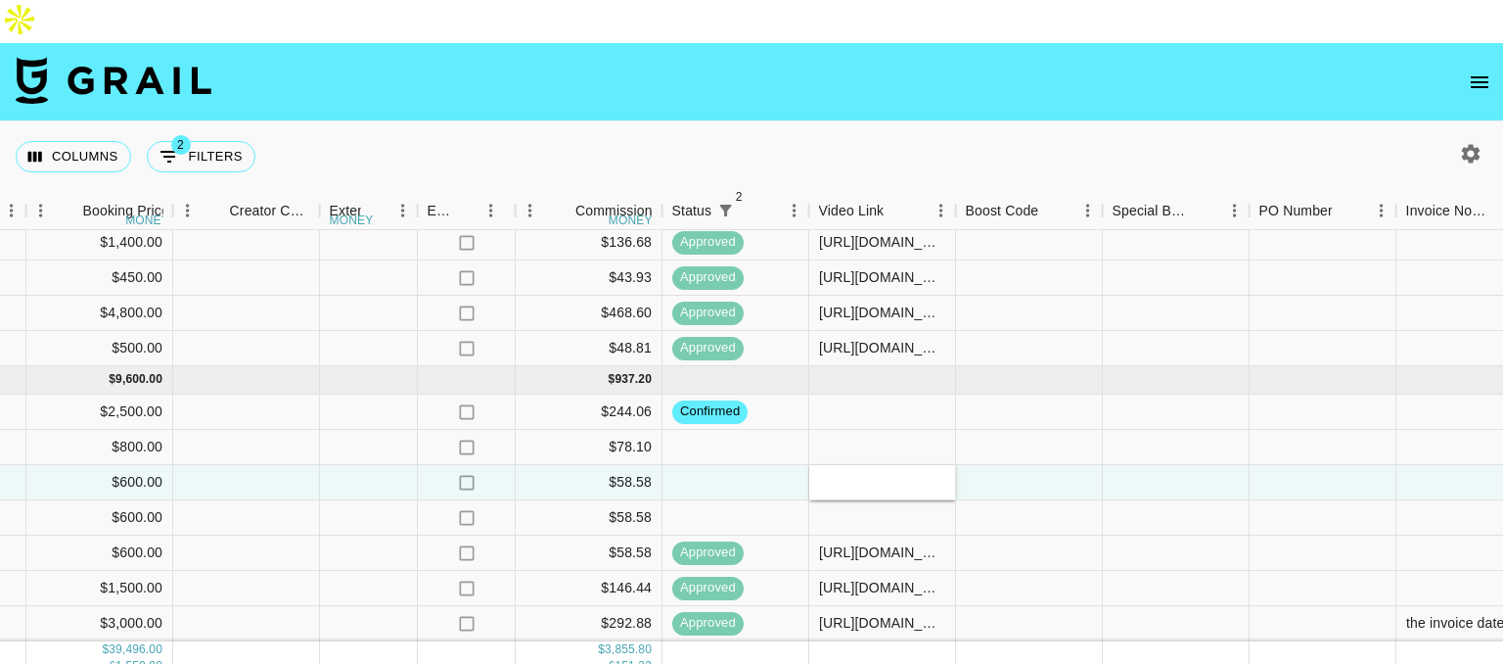
click at [841, 465] on div at bounding box center [882, 482] width 147 height 35
paste input "https://www.tiktok.com/@valeriia.vakar/video/7548486505107361055?_t=ZP-8zc9M9Bw…"
type input "https://www.tiktok.com/@valeriia.vakar/video/7548486505107361055?_t=ZP-8zc9M9Bw…"
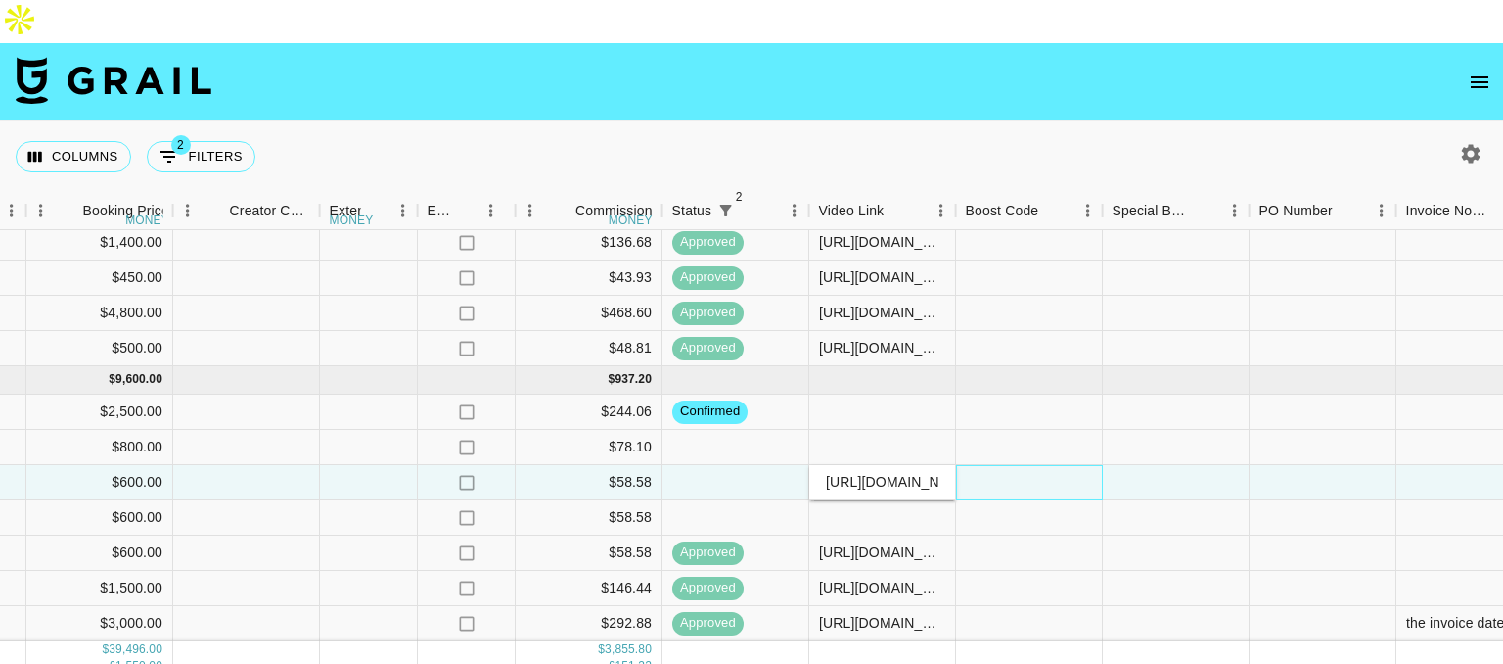
click at [1006, 465] on div at bounding box center [1029, 482] width 147 height 35
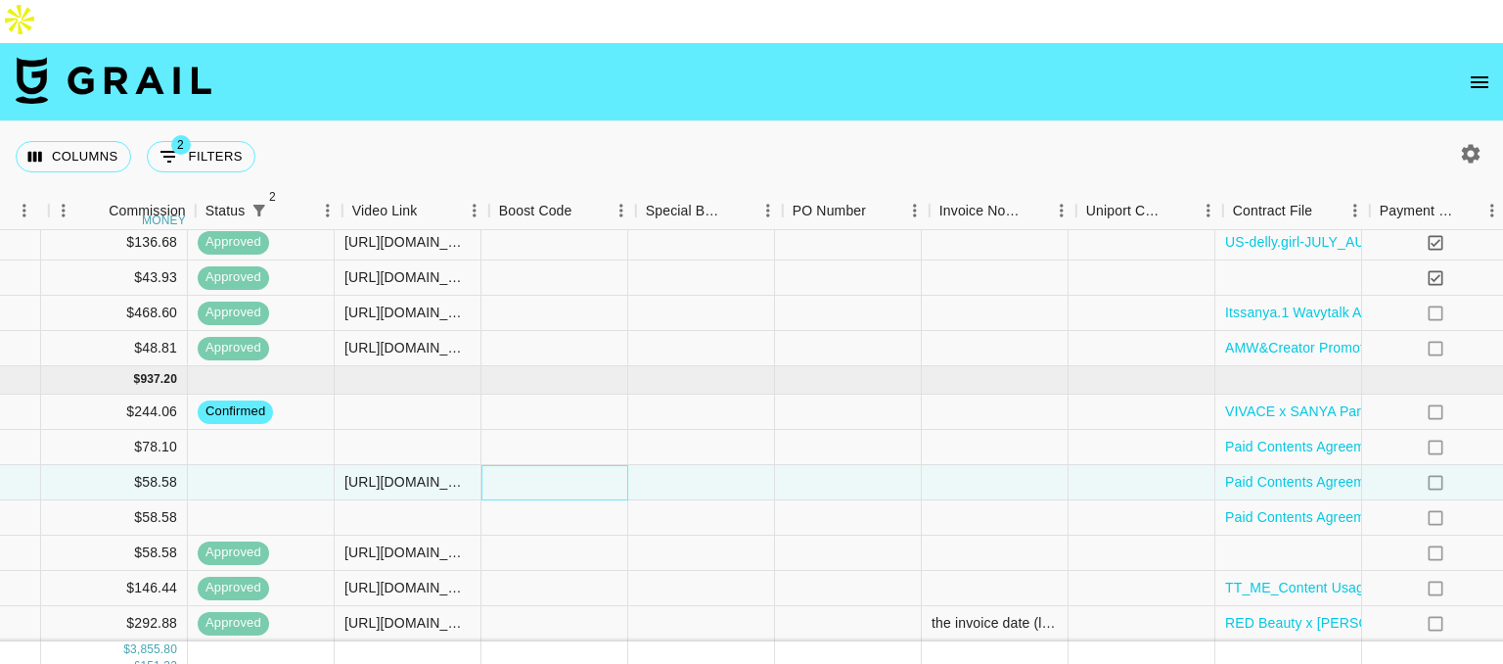
scroll to position [1032, 2666]
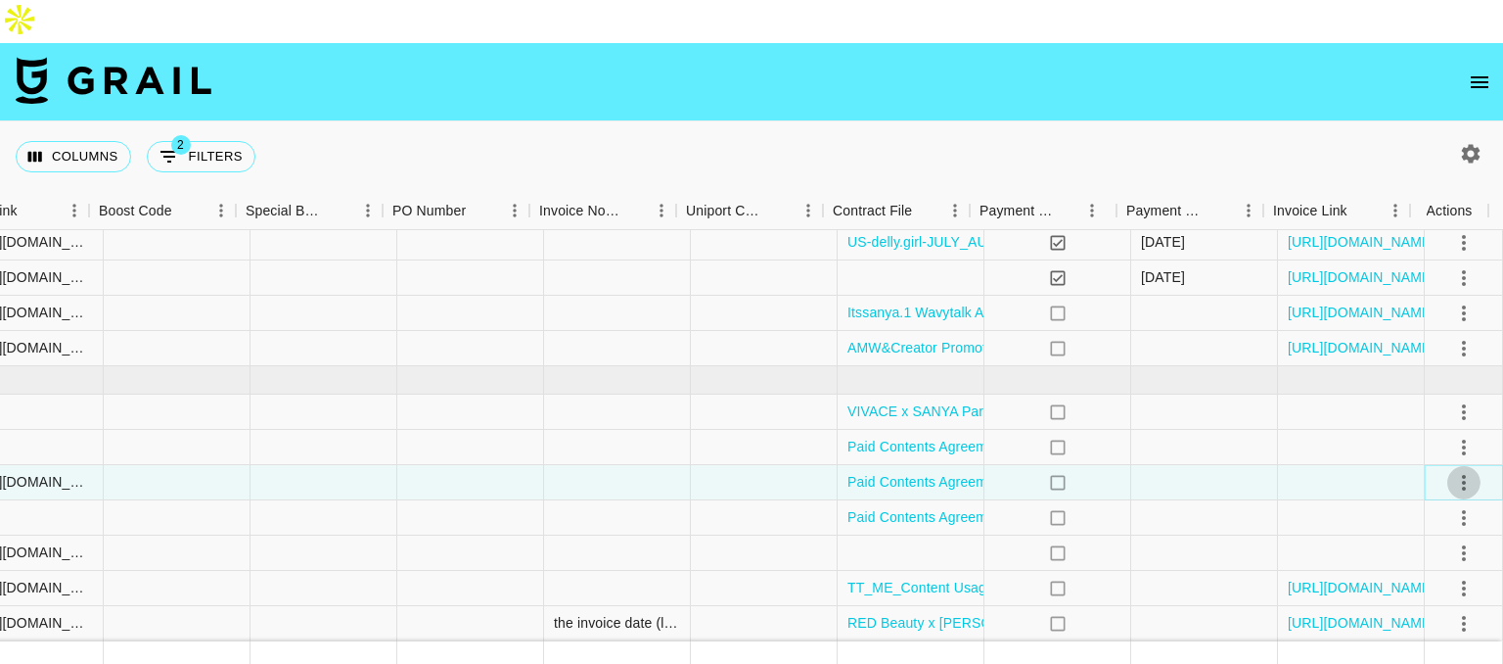
click at [1452, 470] on icon "select merge strategy" at bounding box center [1463, 481] width 23 height 23
click at [1413, 601] on div "Approve" at bounding box center [1422, 606] width 60 height 23
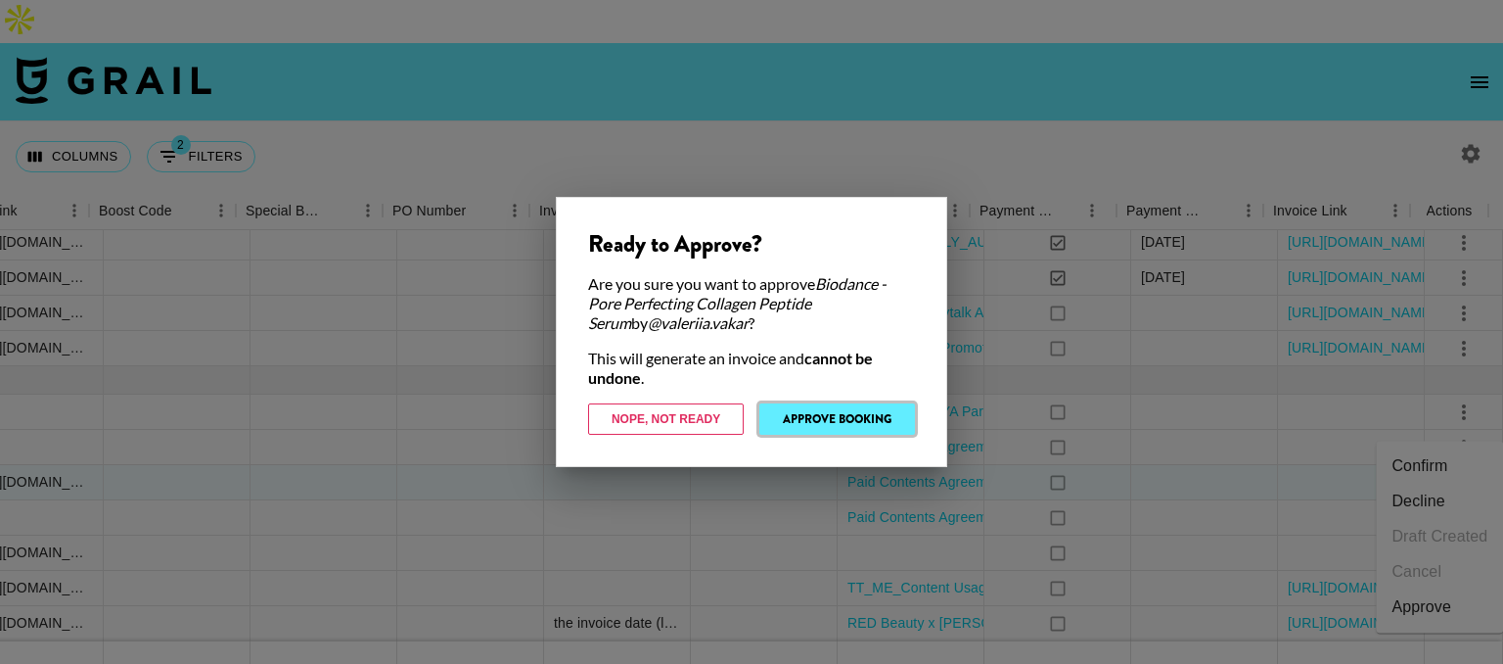
click at [828, 414] on button "Approve Booking" at bounding box center [837, 418] width 156 height 31
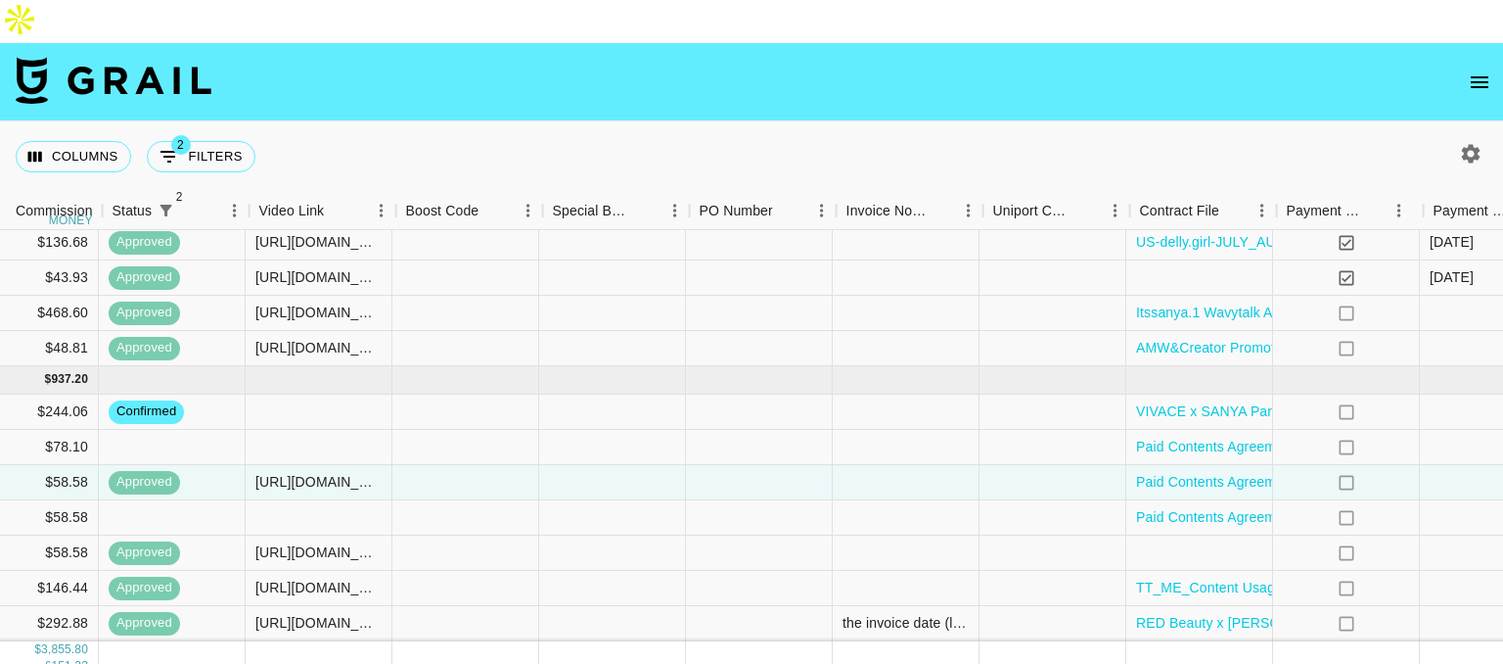
scroll to position [1032, 2349]
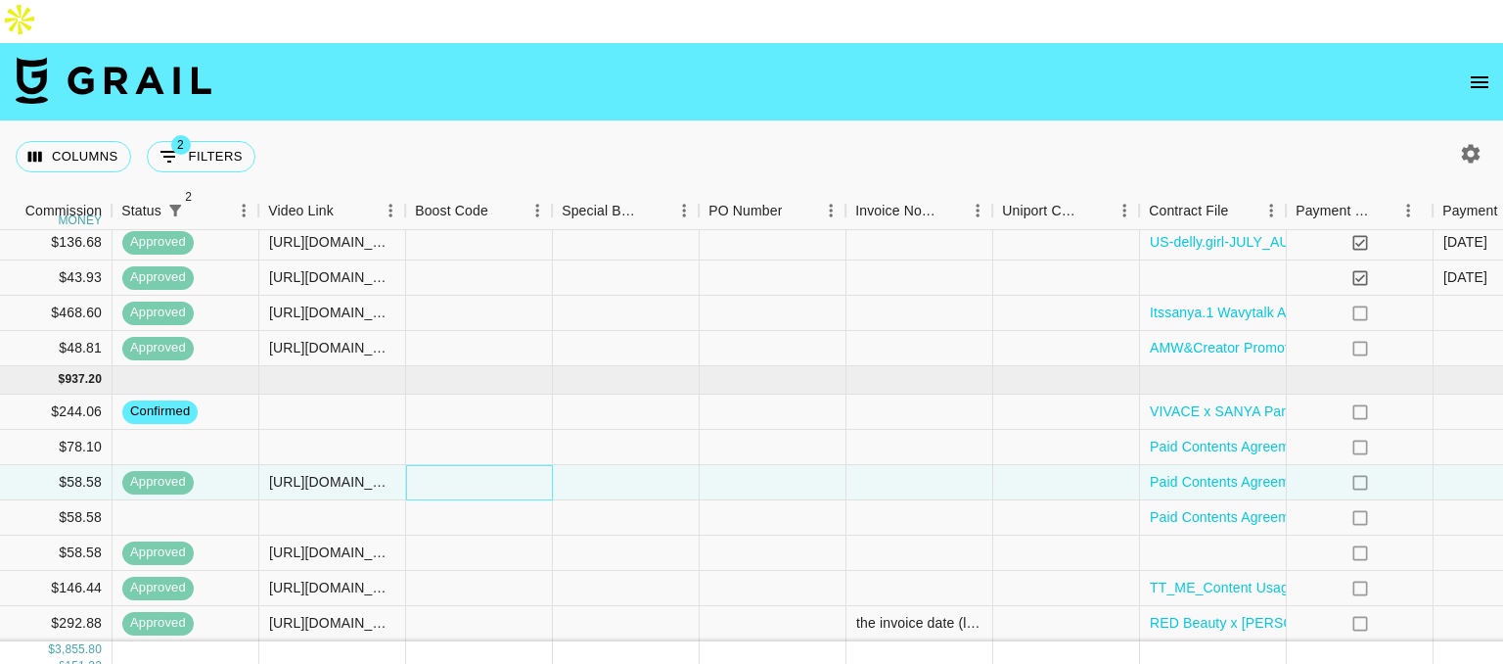
click at [494, 465] on div at bounding box center [479, 482] width 147 height 35
paste input "#bXQY8cTTawOF8k4MKbWlecb6IjgaqpAsI4YcpaCdzOoWsDYEFExPHhrTb0yr7Gc="
type input "#bXQY8cTTawOF8k4MKbWlecb6IjgaqpAsI4YcpaCdzOoWsDYEFExPHhrTb0yr7Gc="
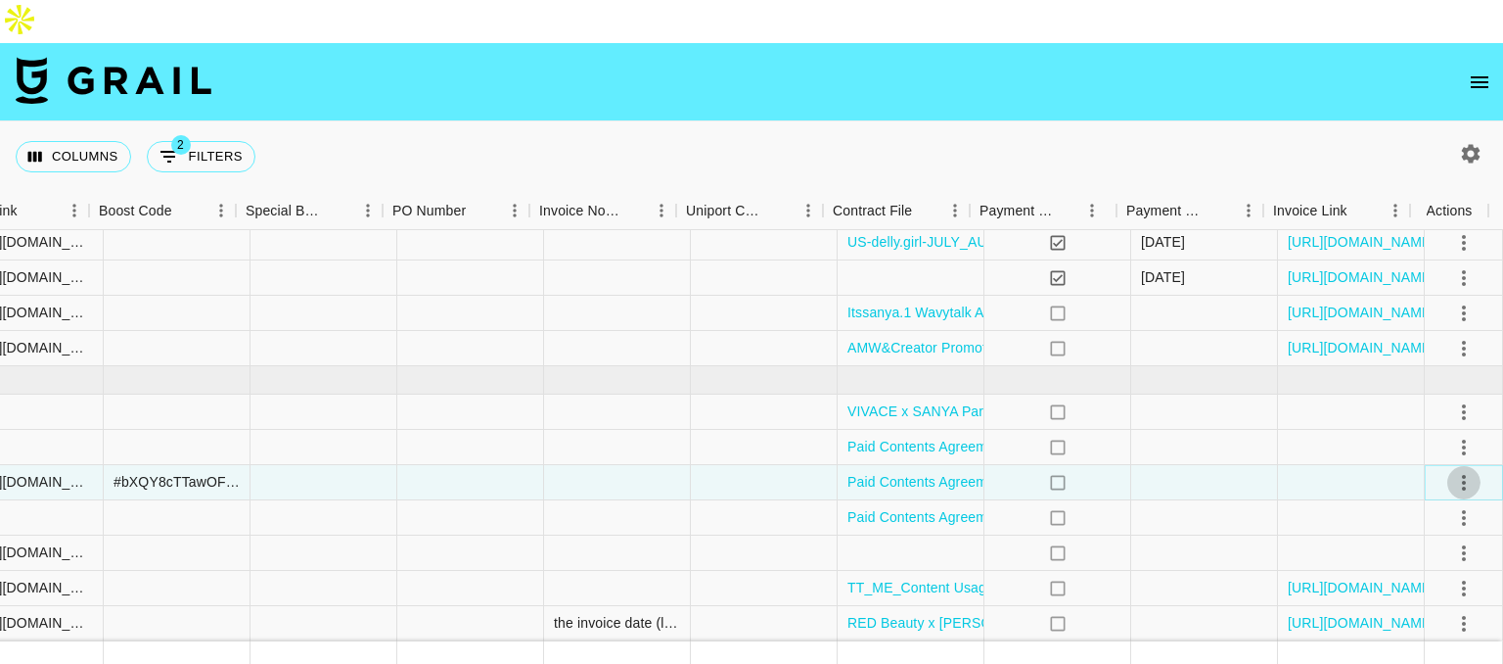
click at [1462, 474] on icon "select merge strategy" at bounding box center [1464, 482] width 4 height 16
click at [1434, 496] on ul "Confirm Decline Draft Created Cancel Approve" at bounding box center [1439, 536] width 127 height 192
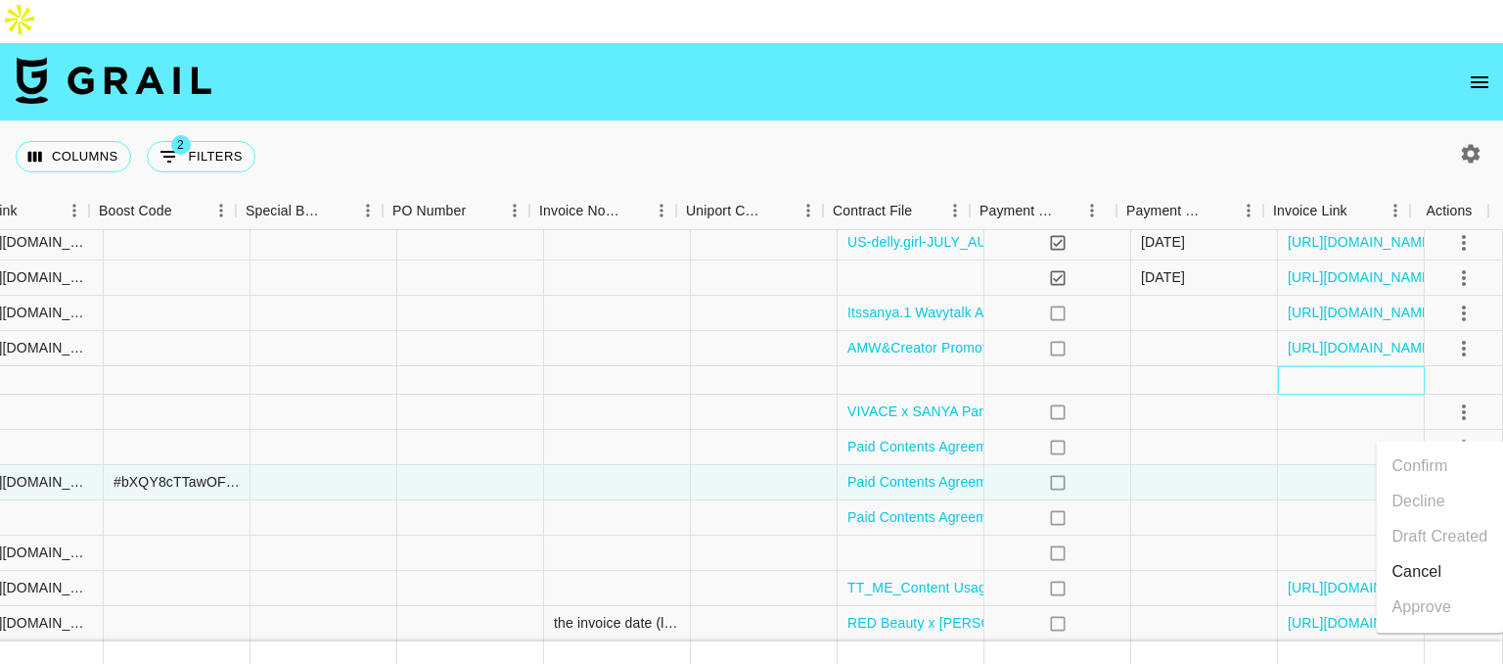
click at [1285, 366] on div at bounding box center [1351, 380] width 147 height 28
